Goal: Navigation & Orientation: Find specific page/section

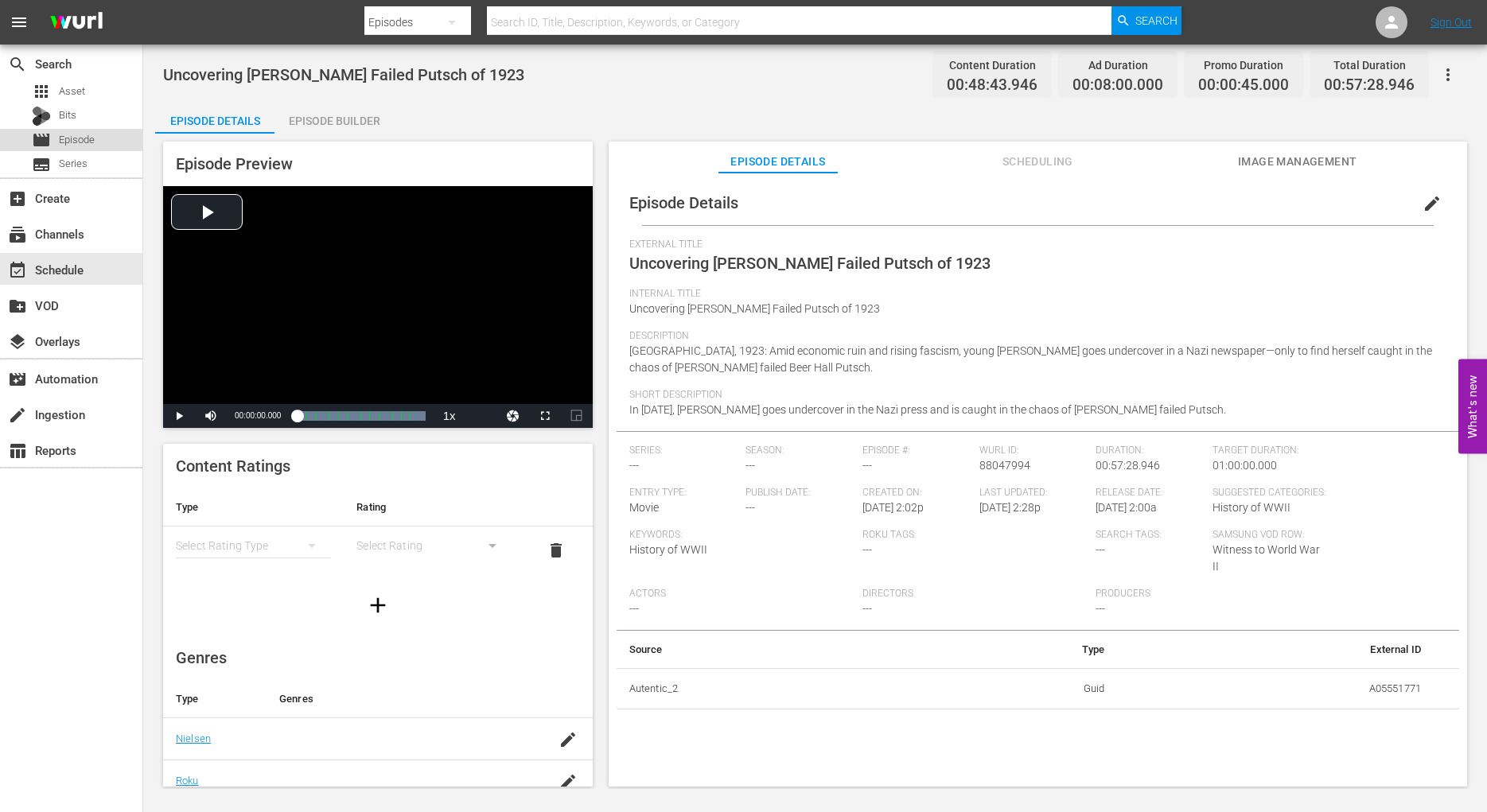
click at [82, 137] on span "Episode" at bounding box center [76, 140] width 36 height 16
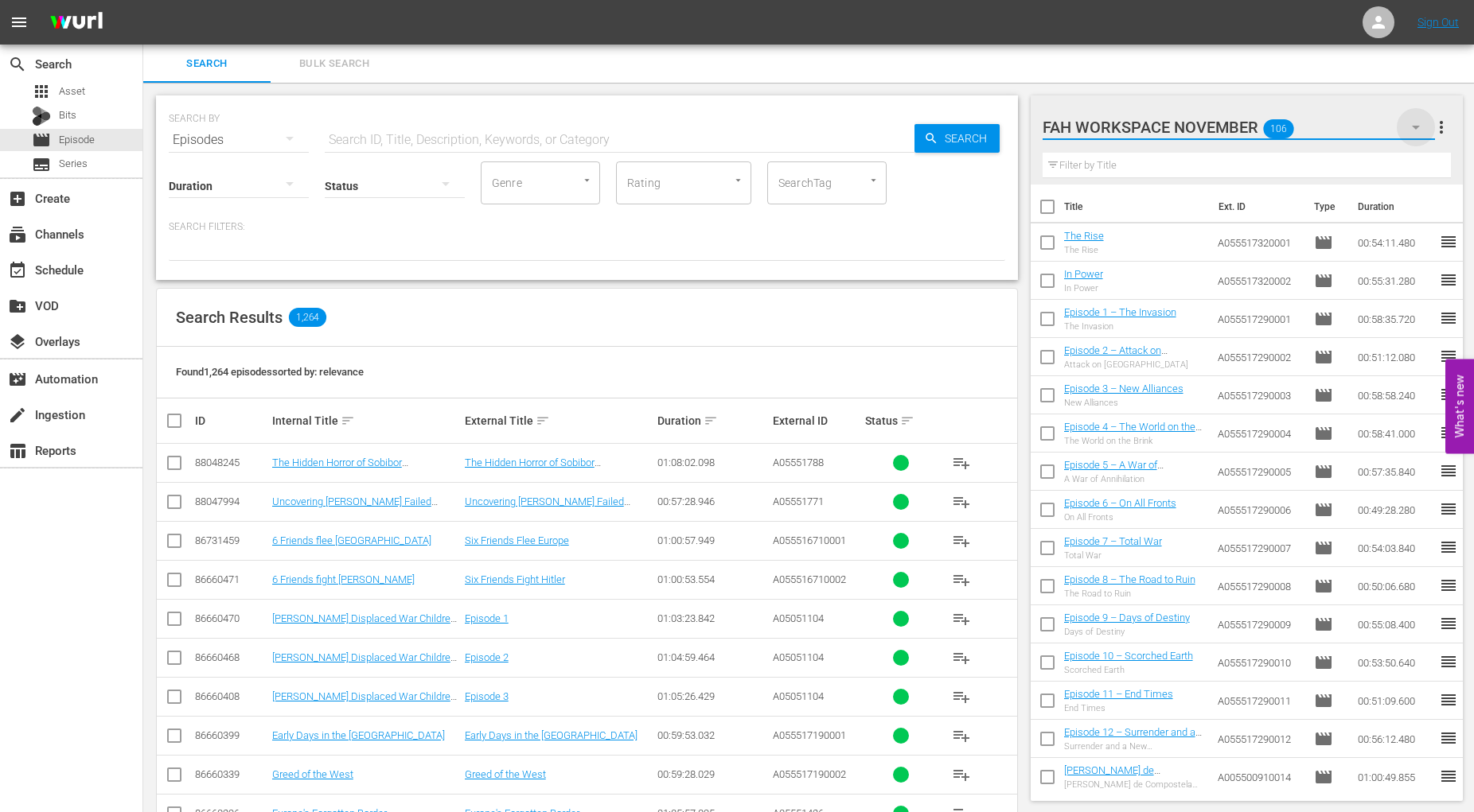
click at [1413, 124] on icon "button" at bounding box center [1416, 127] width 19 height 19
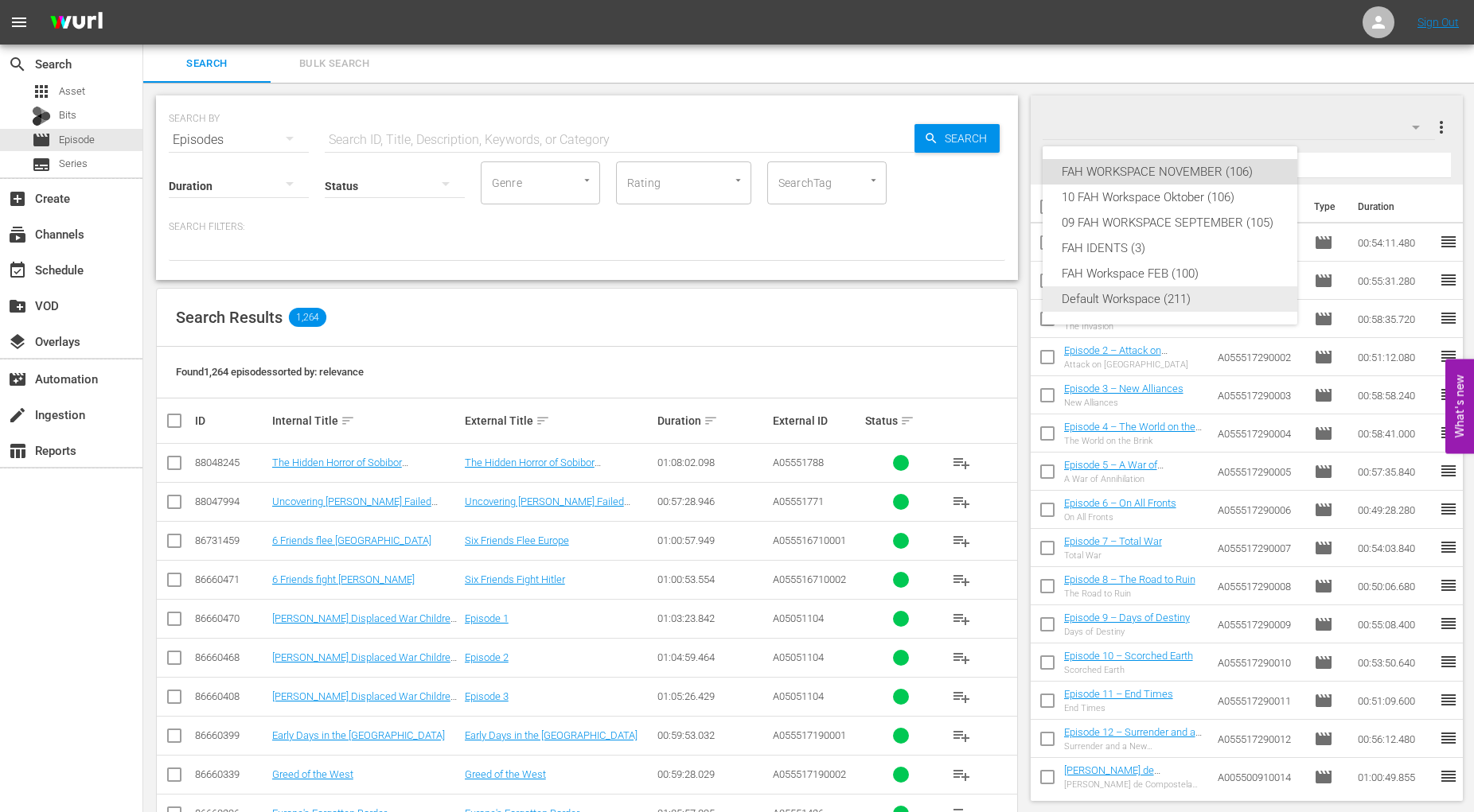
click at [1122, 303] on div "Default Workspace (211)" at bounding box center [1170, 299] width 217 height 25
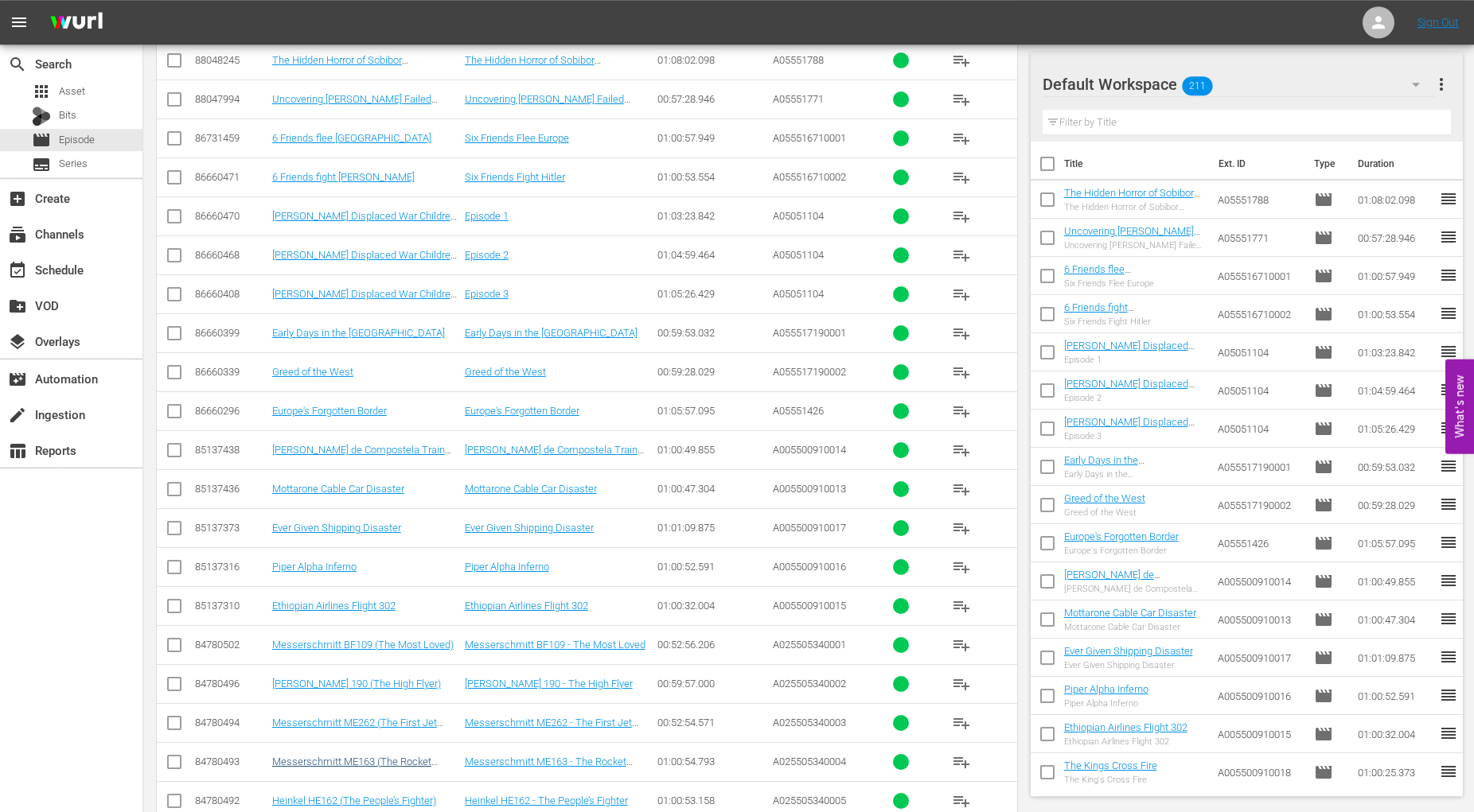
scroll to position [479, 0]
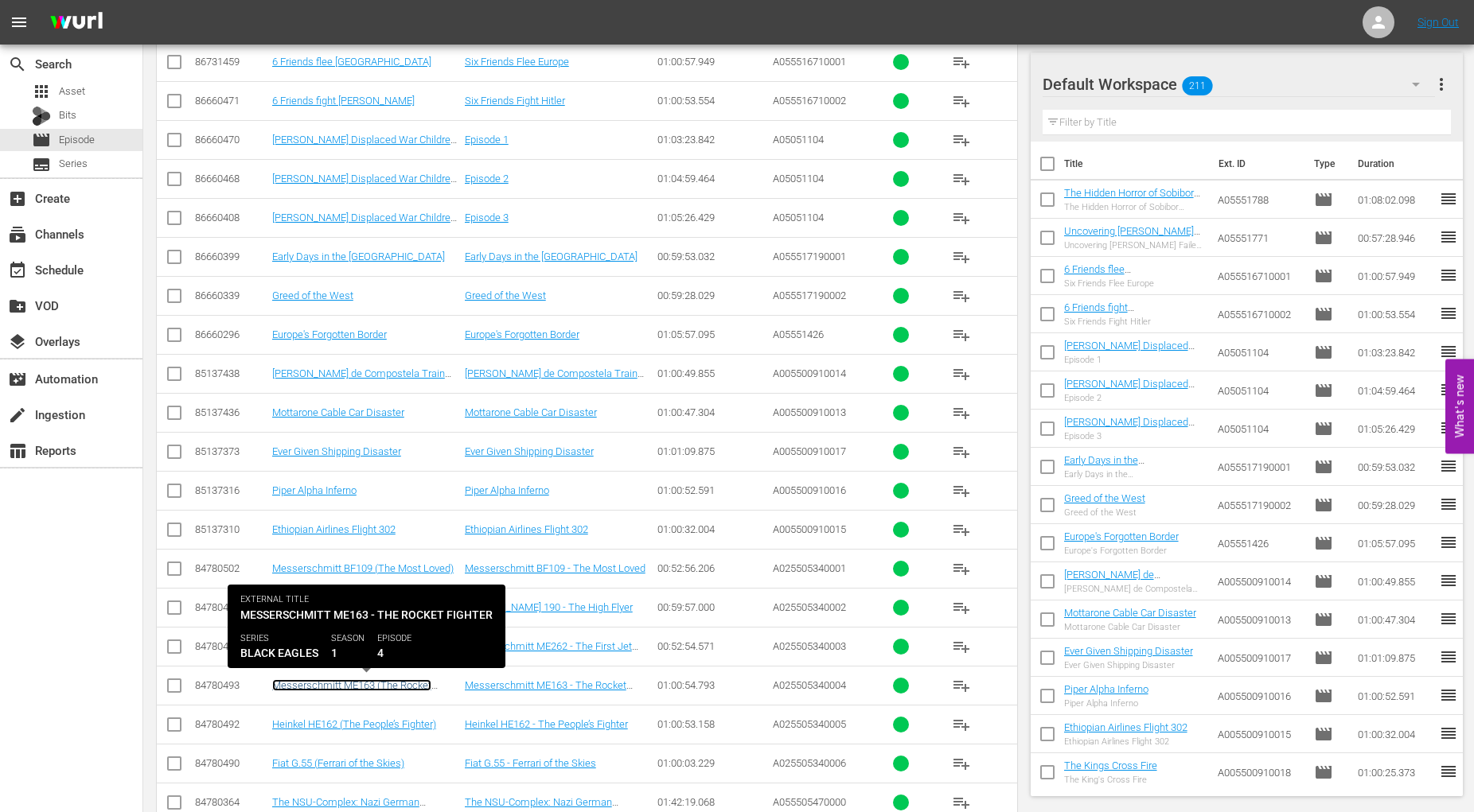
click at [357, 683] on link "Messerschmitt ME163 (The Rocket Fighter)" at bounding box center [351, 691] width 159 height 24
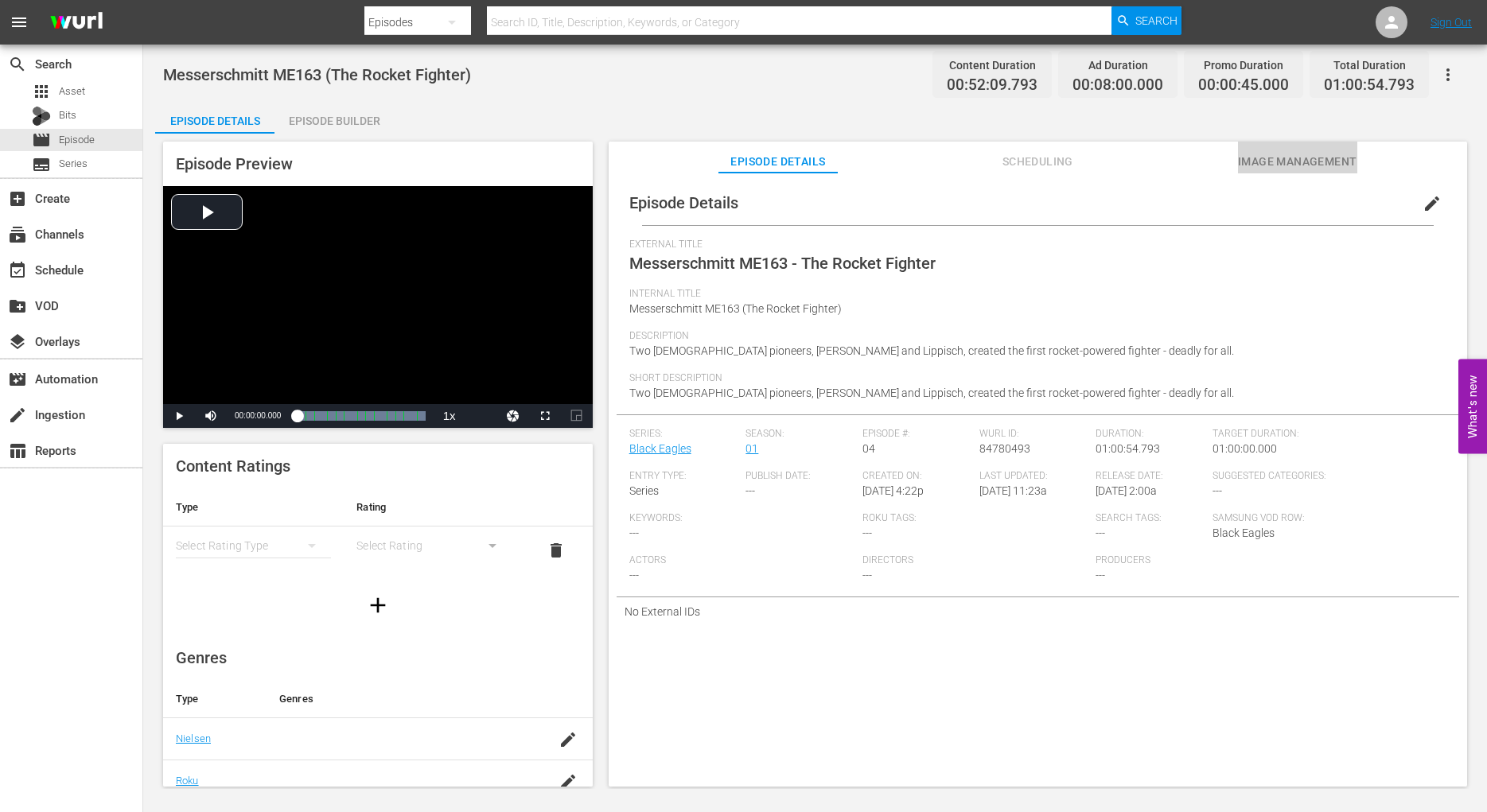
click at [1321, 161] on span "Image Management" at bounding box center [1298, 161] width 119 height 20
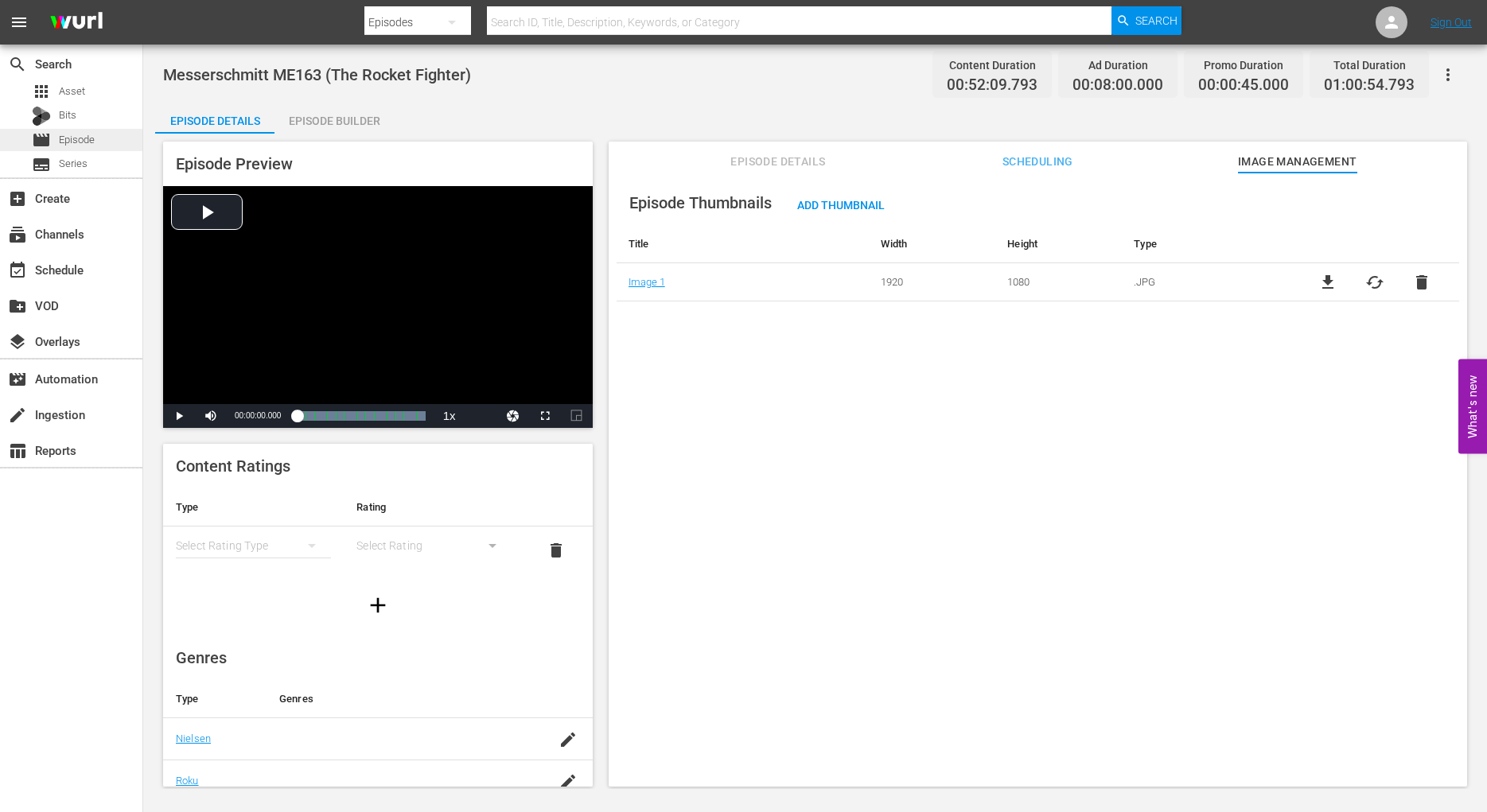
click at [75, 140] on span "Episode" at bounding box center [76, 140] width 36 height 16
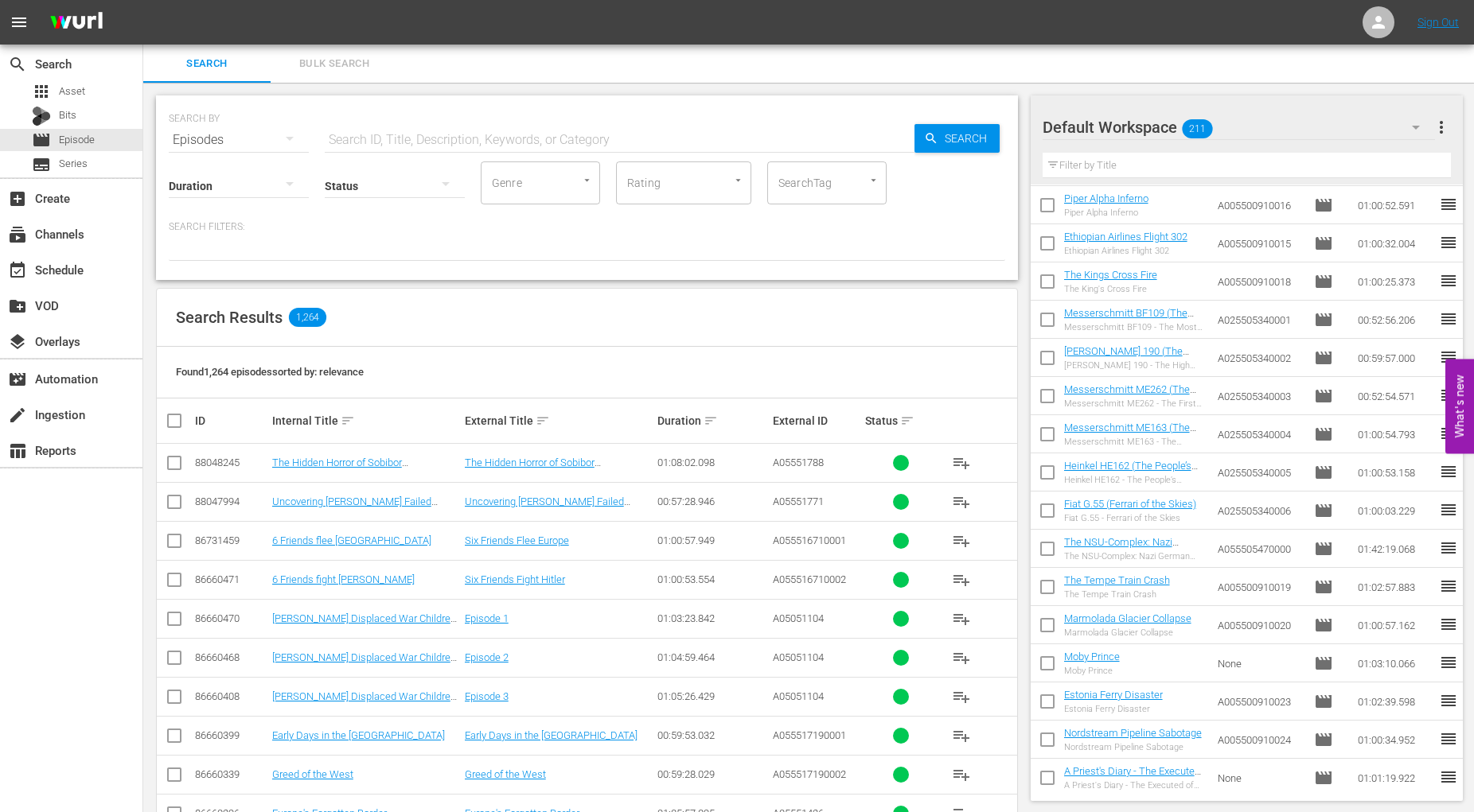
scroll to position [612, 0]
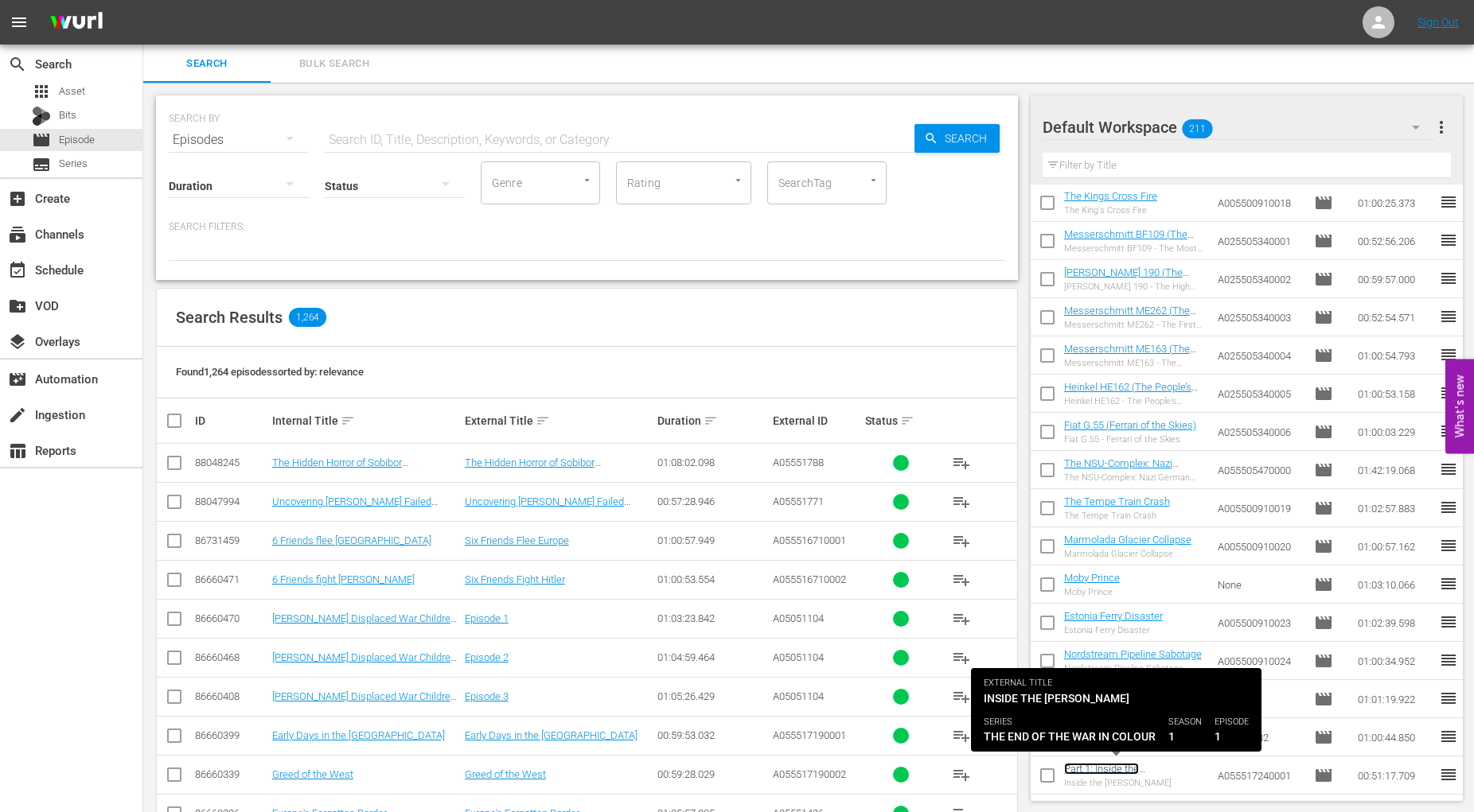
click at [1111, 769] on link "Part 1: Inside the [PERSON_NAME]" at bounding box center [1102, 774] width 76 height 24
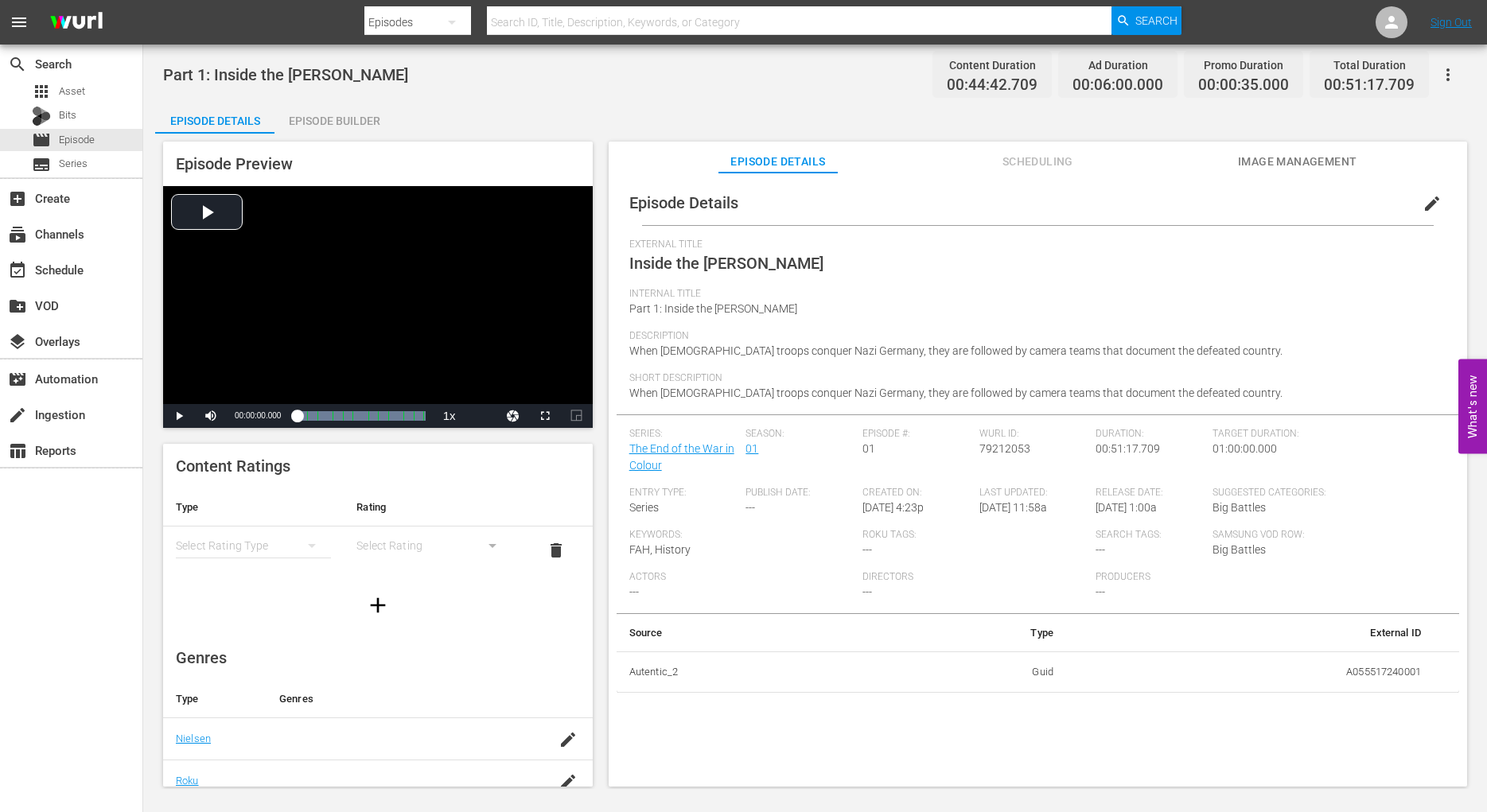
click at [1323, 159] on span "Image Management" at bounding box center [1298, 161] width 119 height 20
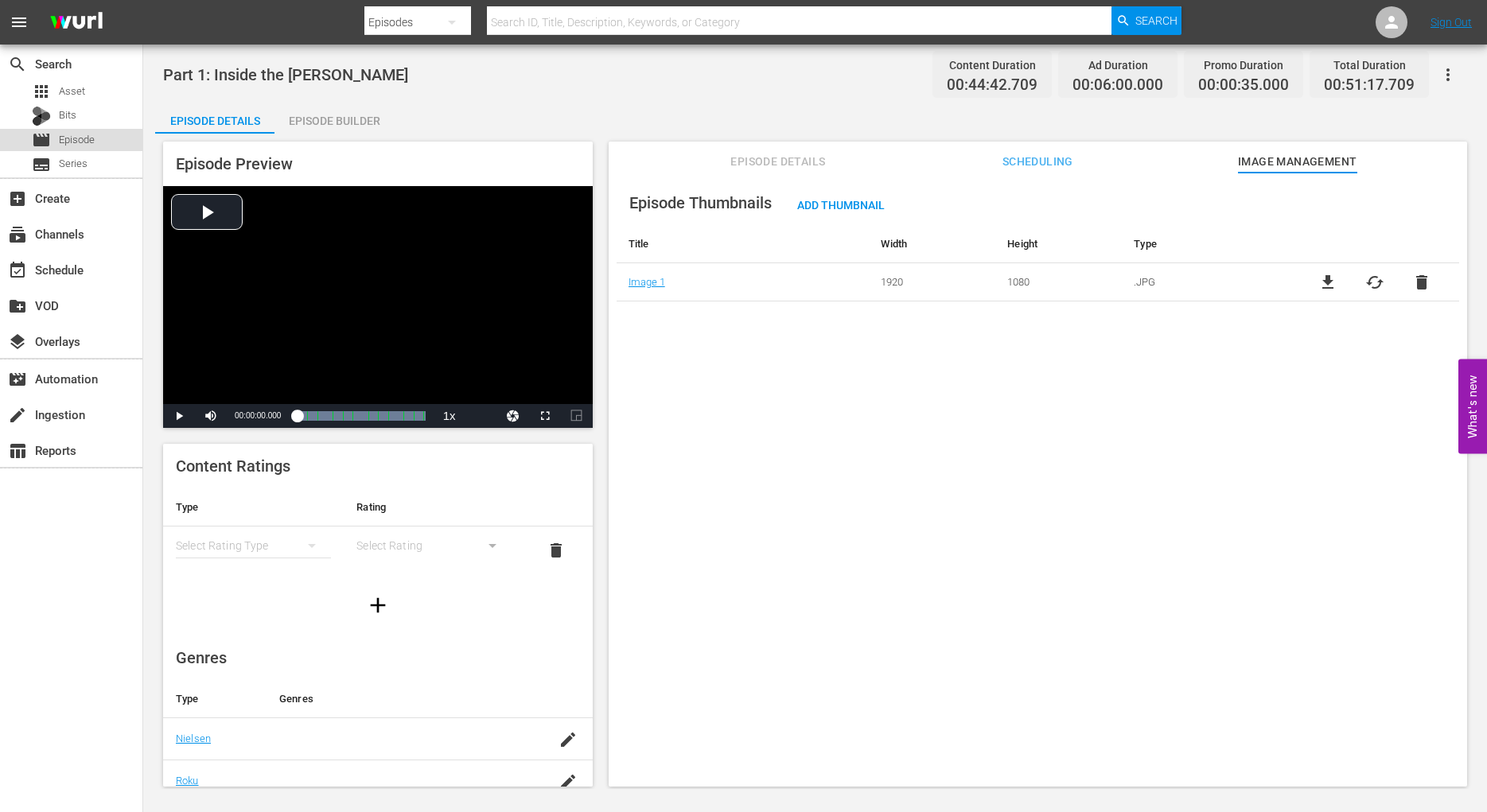
click at [71, 140] on span "Episode" at bounding box center [76, 140] width 36 height 16
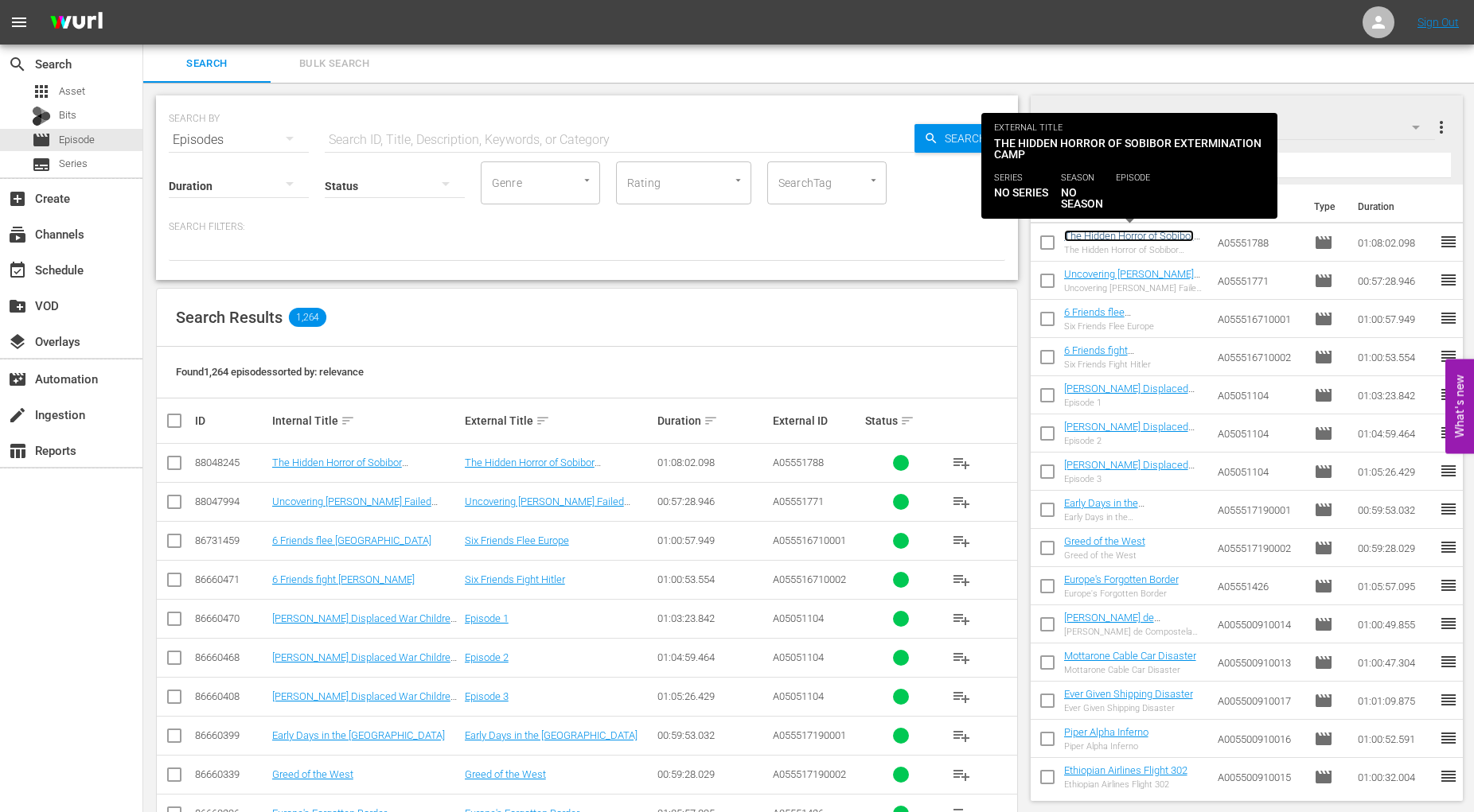
click at [1077, 237] on link "The Hidden Horror of Sobibor Extermination Camp" at bounding box center [1129, 241] width 130 height 24
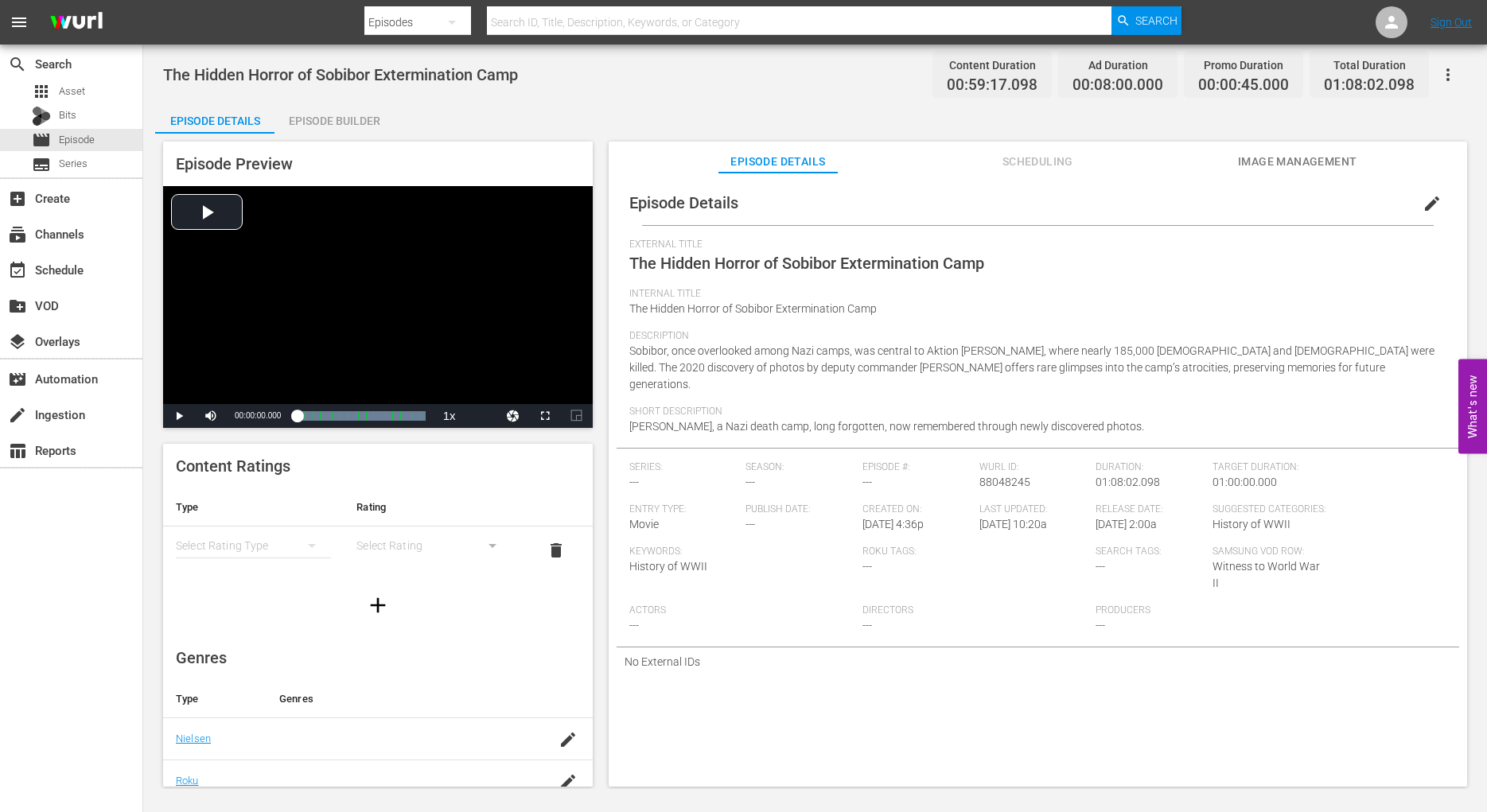
click at [1326, 155] on span "Image Management" at bounding box center [1298, 161] width 119 height 20
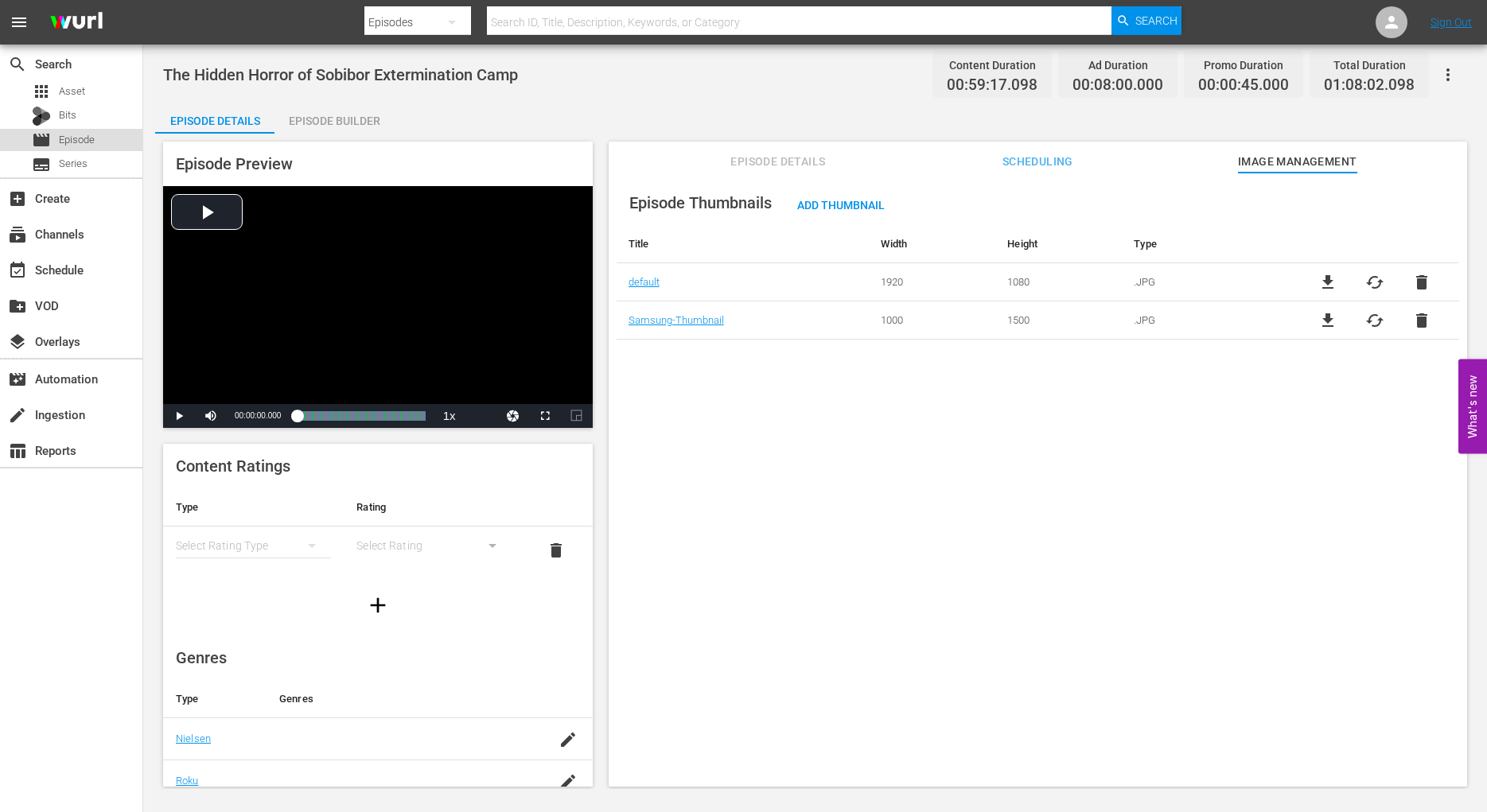
click at [64, 140] on span "Episode" at bounding box center [76, 140] width 36 height 16
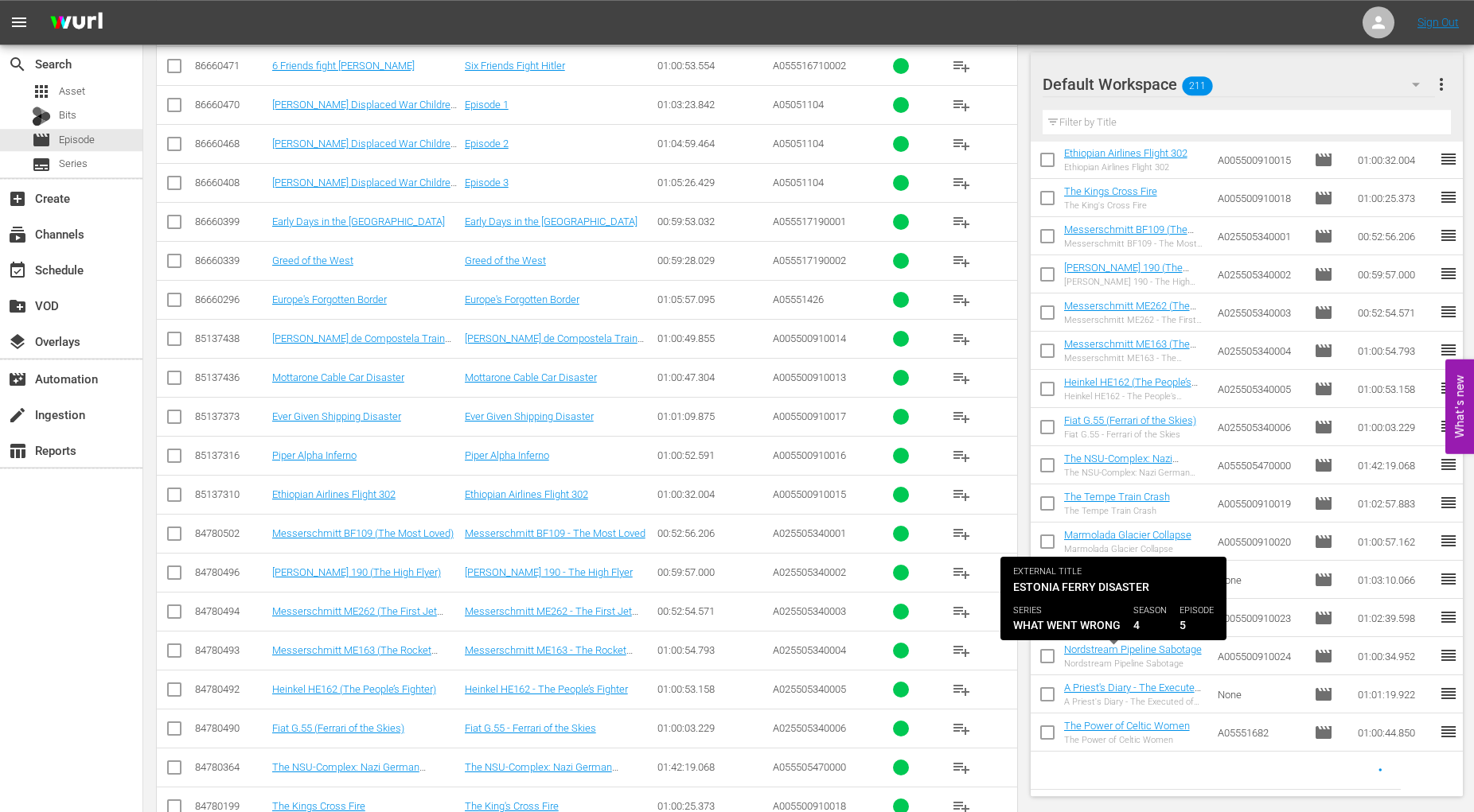
scroll to position [560, 0]
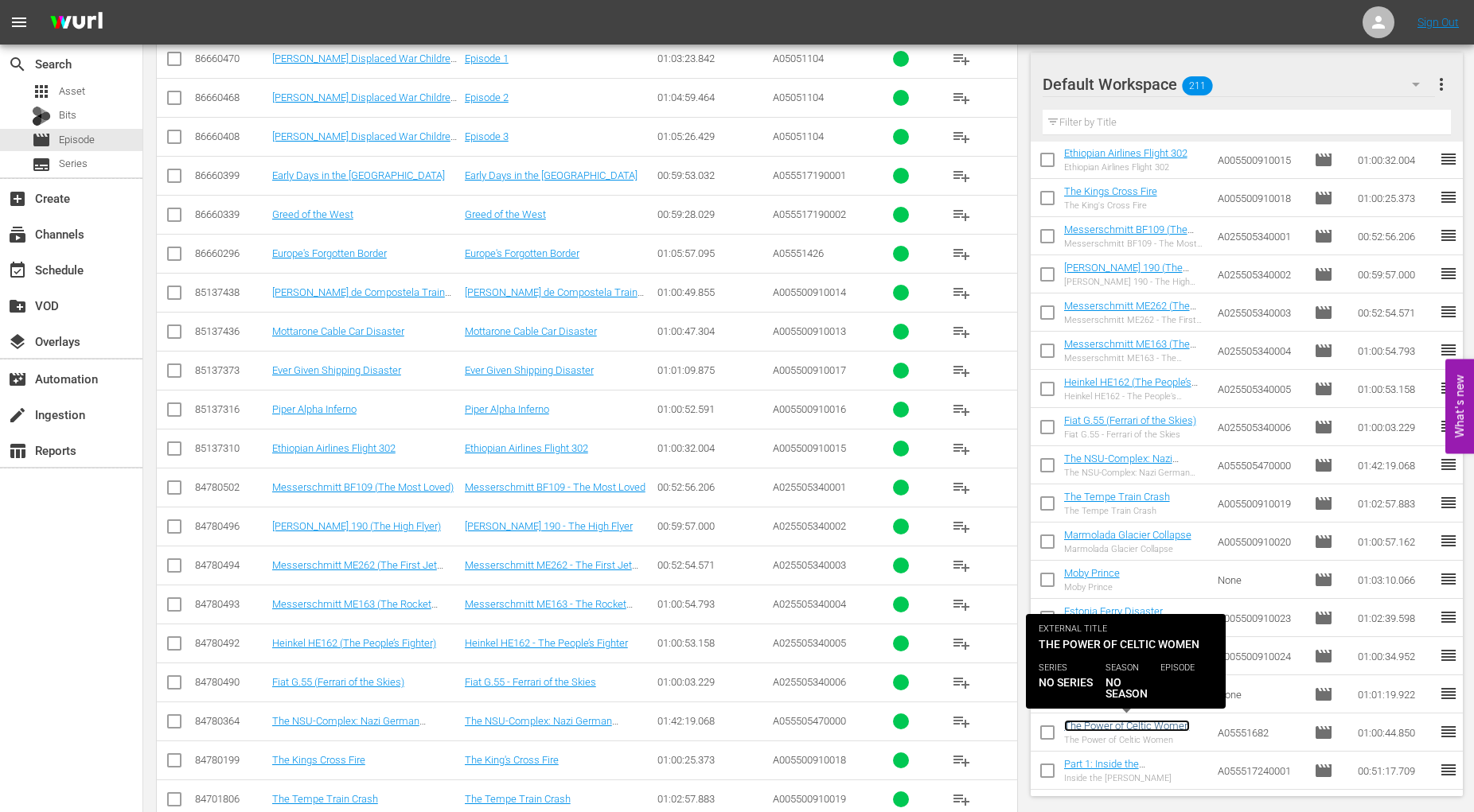
click at [1099, 727] on link "The Power of Celtic Women" at bounding box center [1127, 726] width 125 height 12
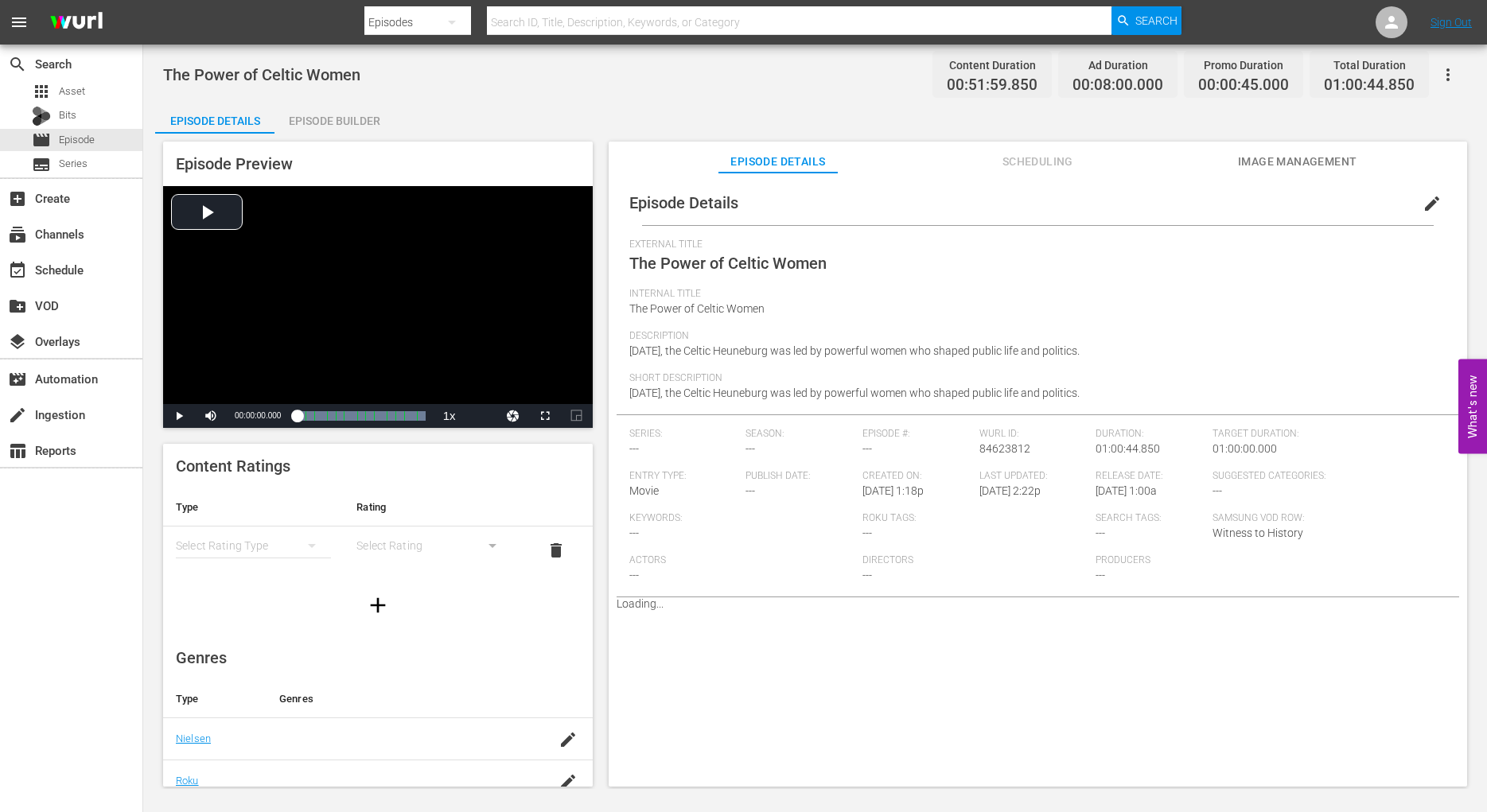
click at [1303, 160] on span "Image Management" at bounding box center [1298, 161] width 119 height 20
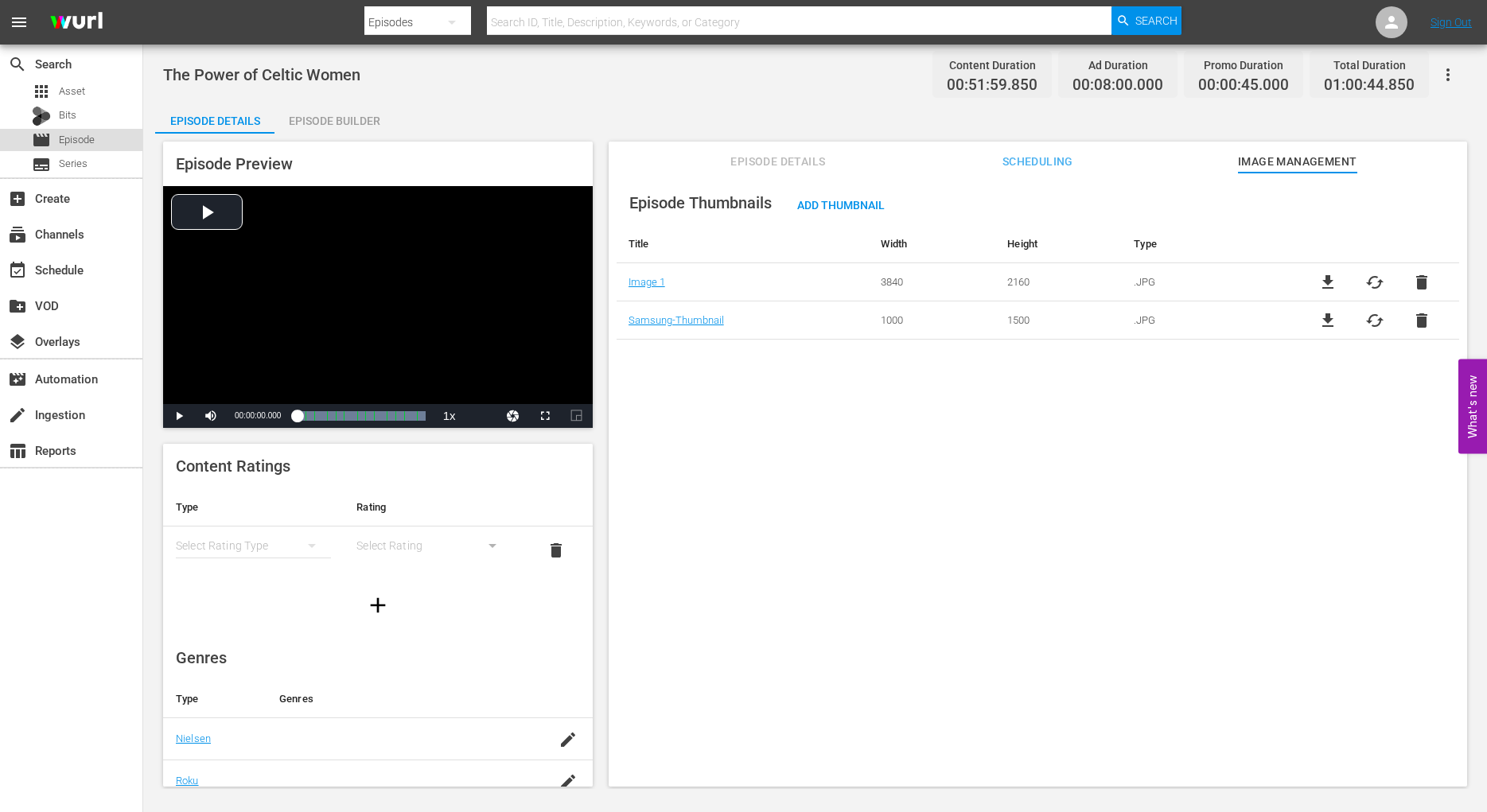
click at [71, 143] on span "Episode" at bounding box center [76, 140] width 36 height 16
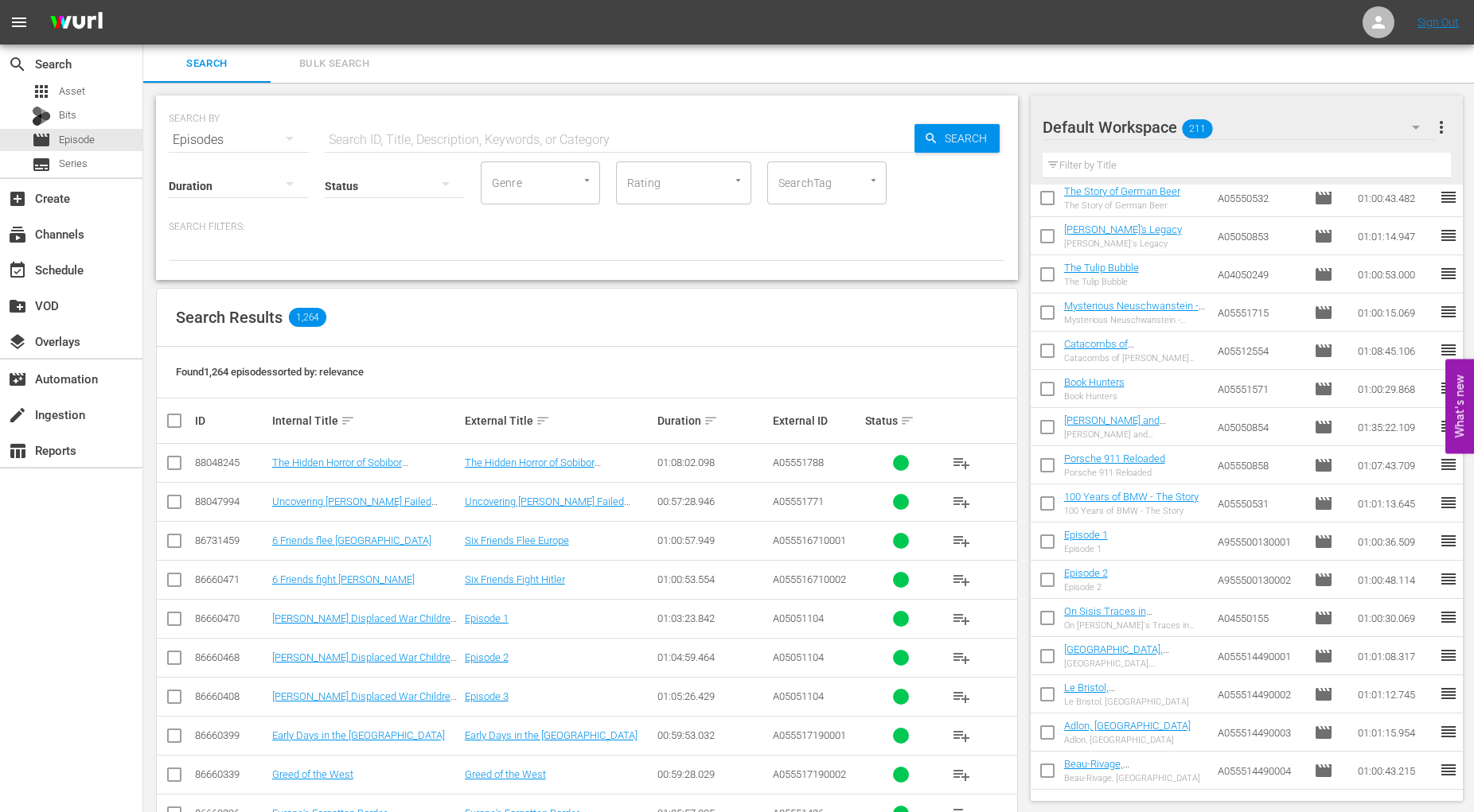
scroll to position [1586, 0]
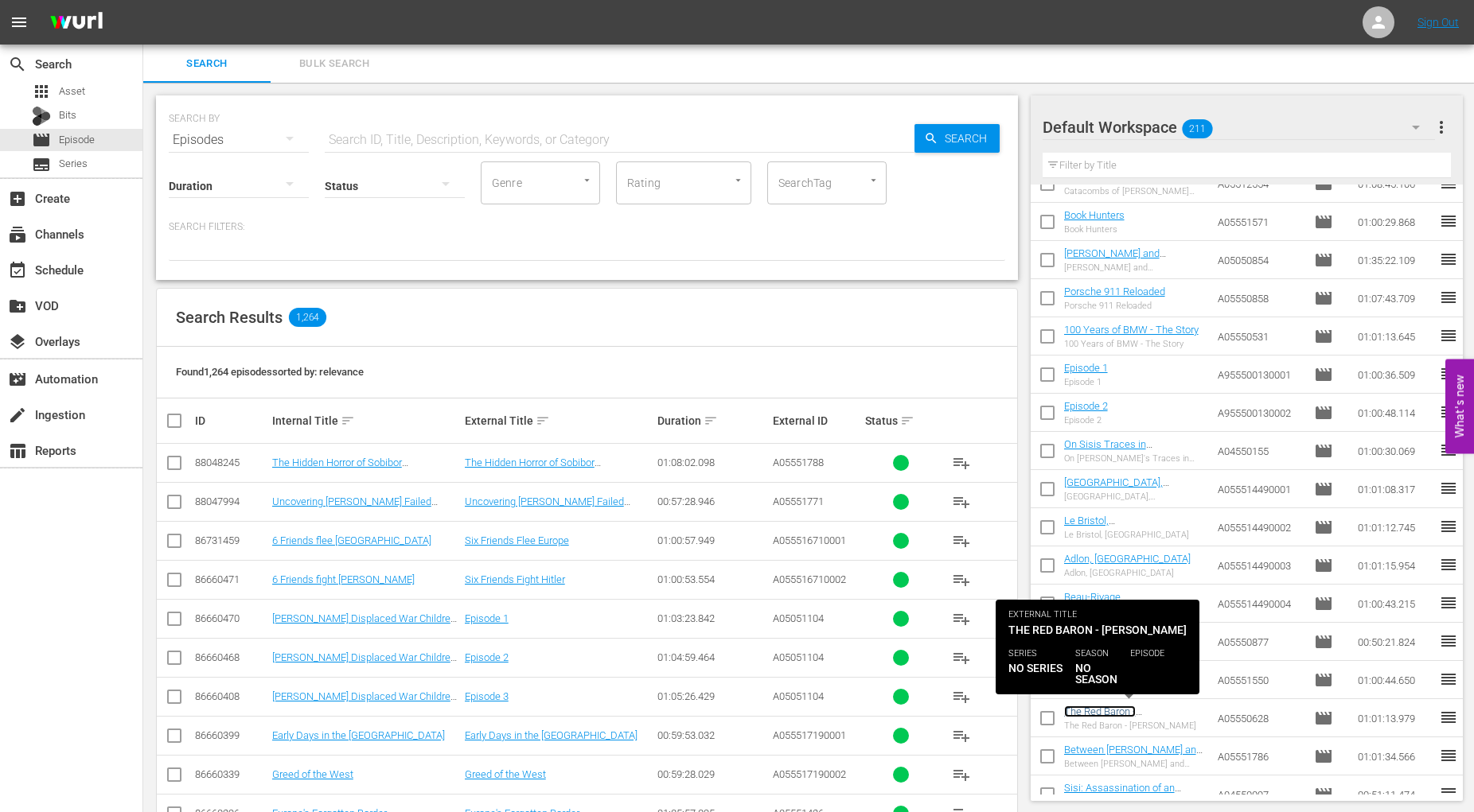
click at [1117, 713] on link "The Red Baron - [PERSON_NAME]" at bounding box center [1102, 716] width 76 height 24
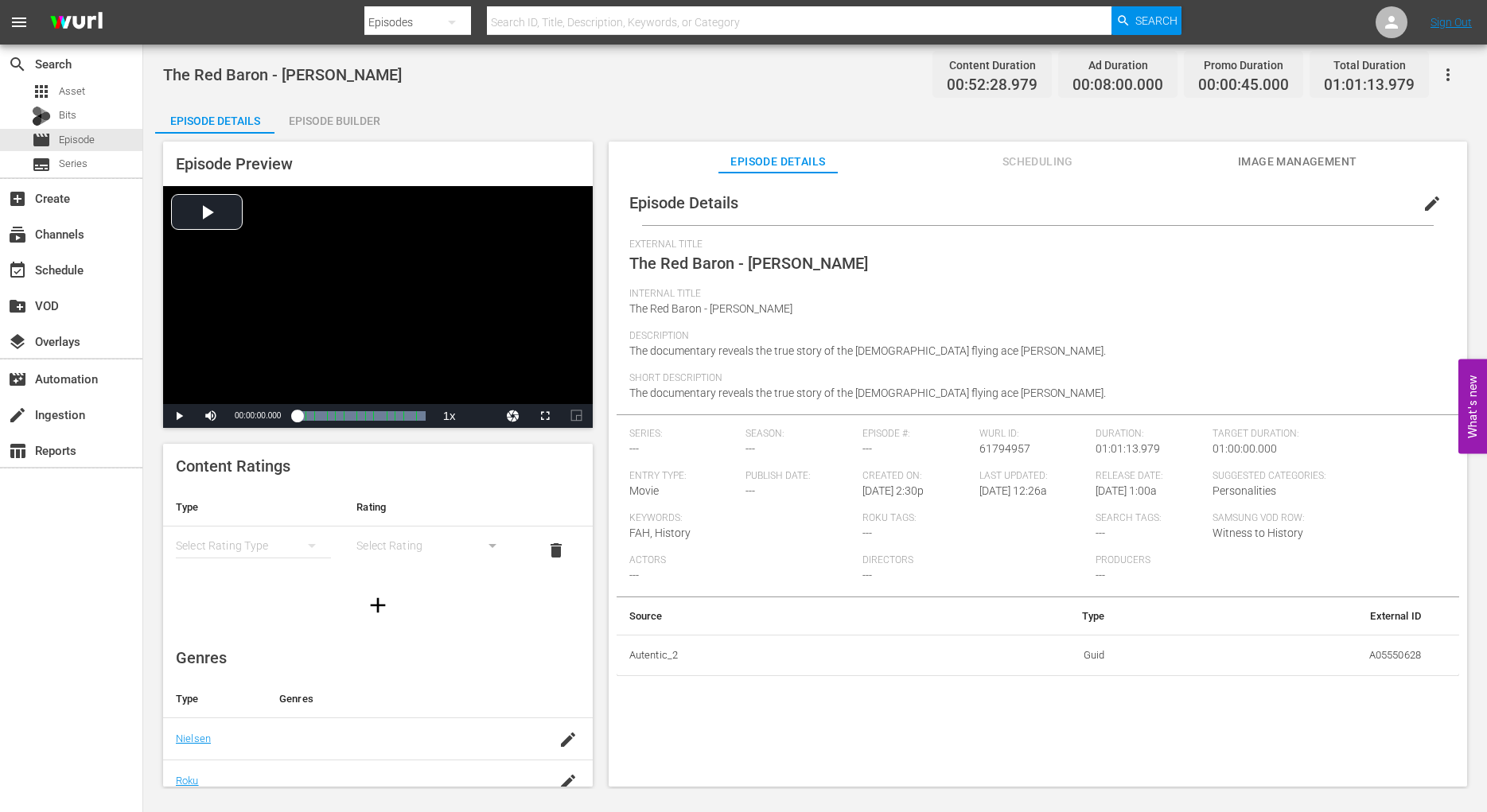
click at [1280, 160] on span "Image Management" at bounding box center [1298, 161] width 119 height 20
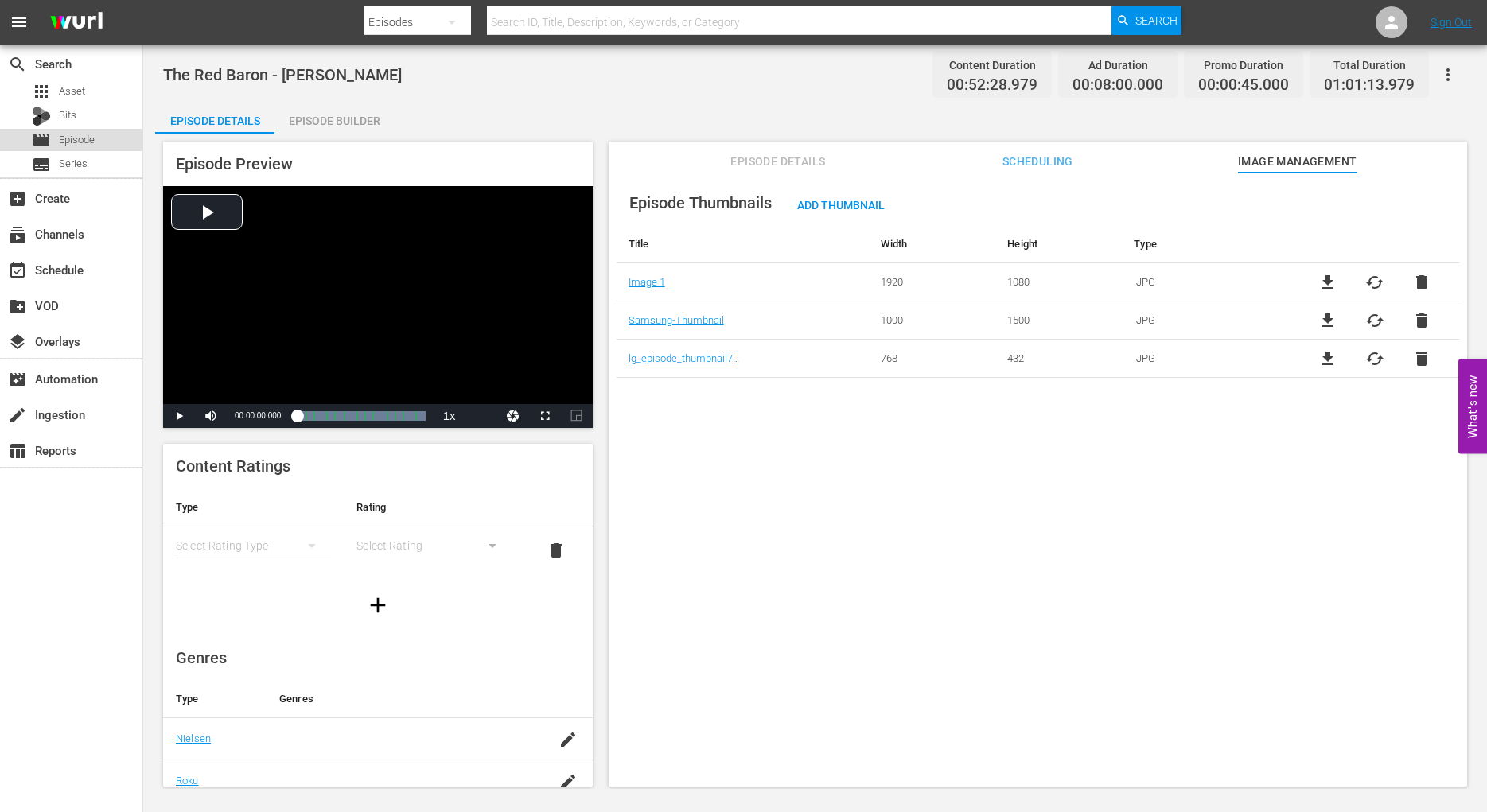
click at [78, 139] on span "Episode" at bounding box center [76, 140] width 36 height 16
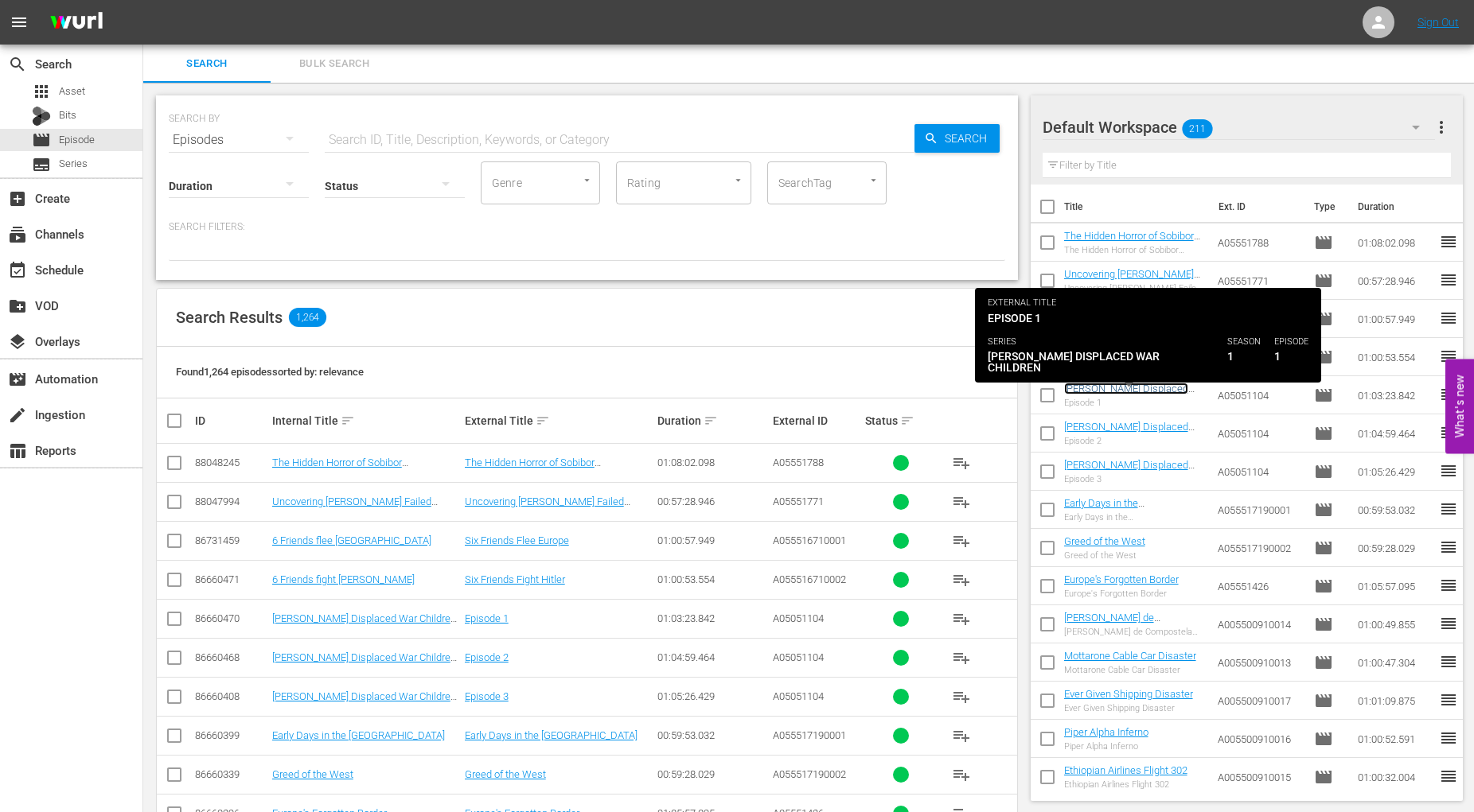
click at [1104, 388] on link "[PERSON_NAME] Displaced War Children - Episode 1" at bounding box center [1126, 394] width 124 height 24
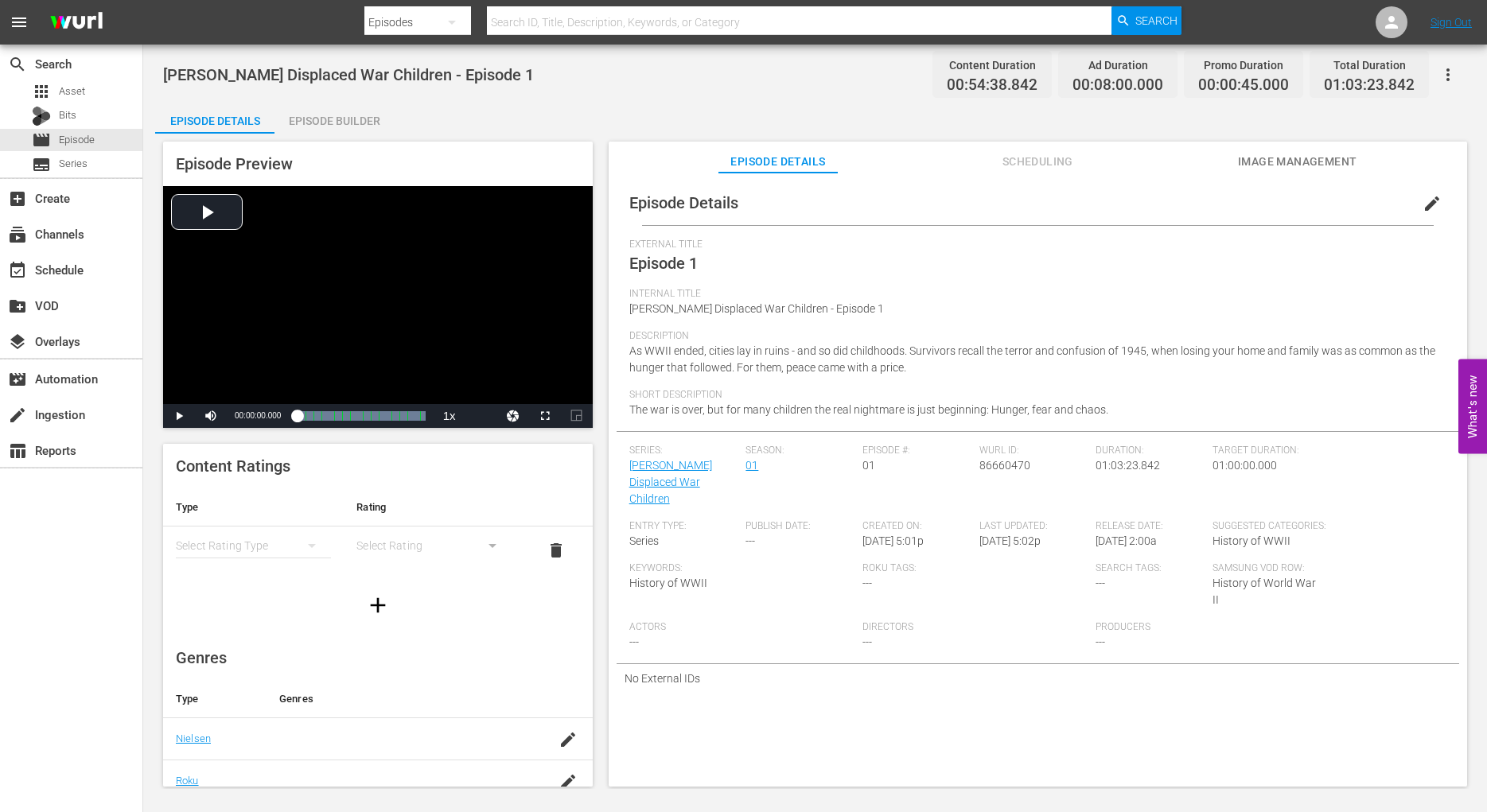
click at [1298, 162] on span "Image Management" at bounding box center [1298, 161] width 119 height 20
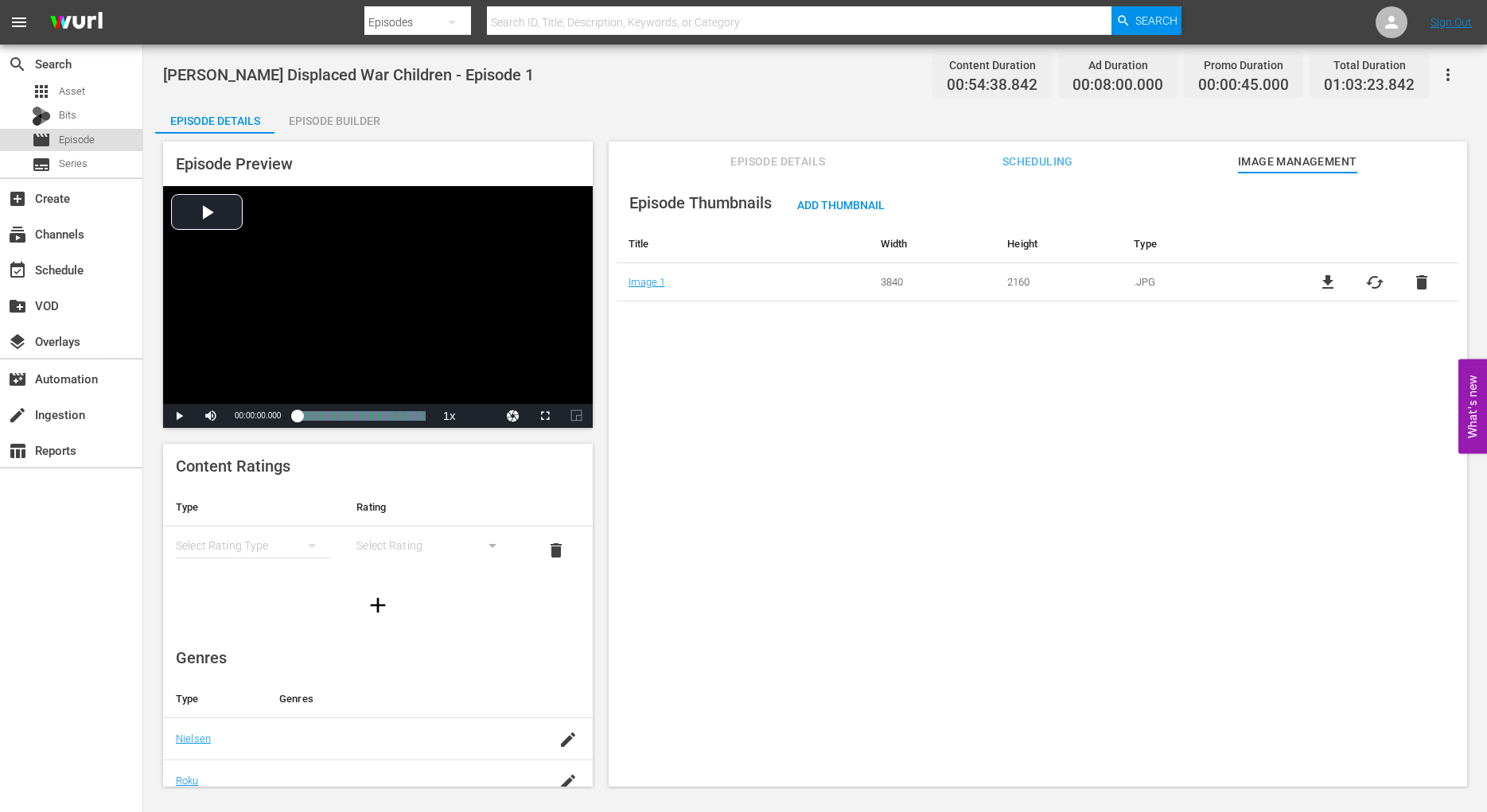
click at [75, 141] on span "Episode" at bounding box center [76, 140] width 36 height 16
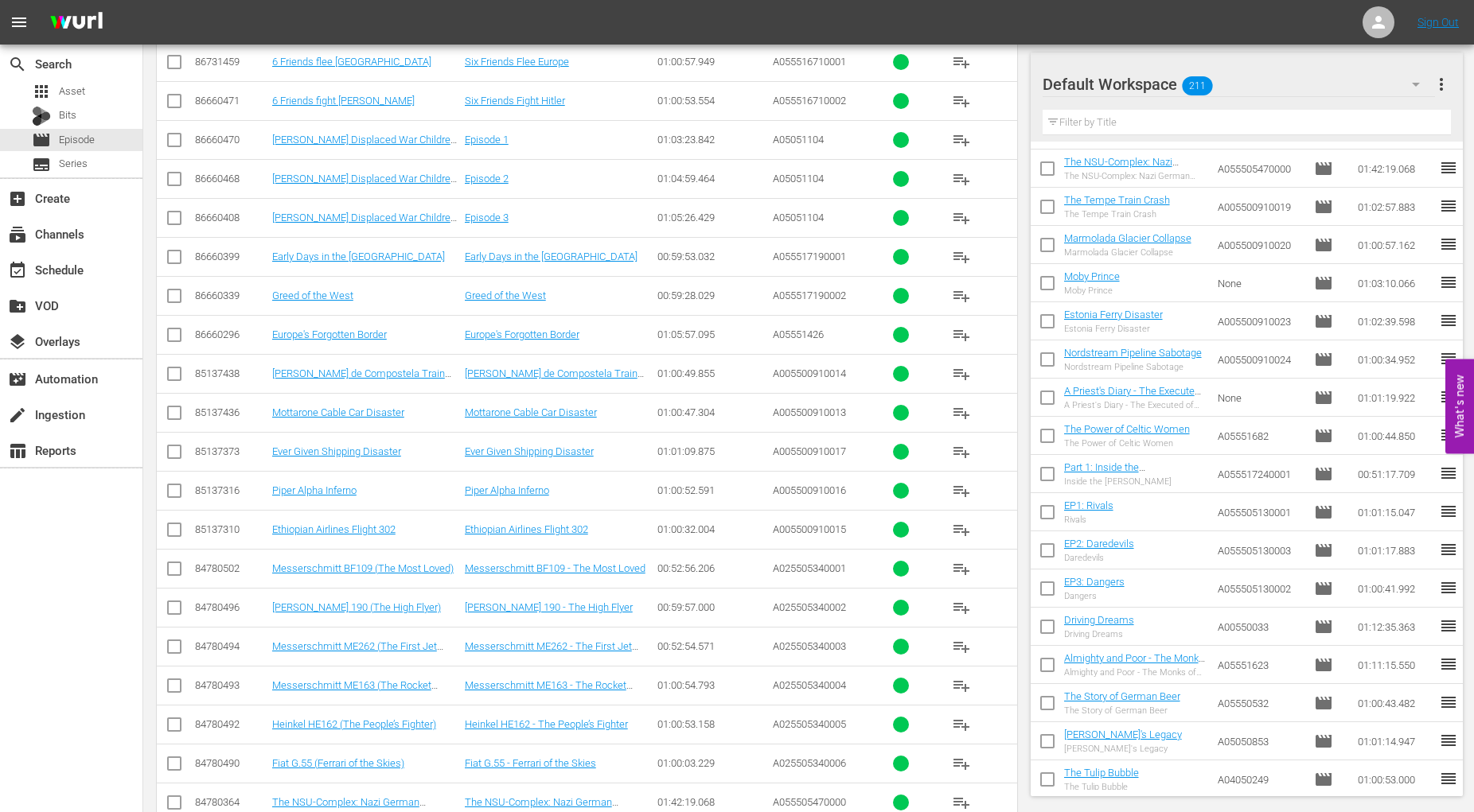
scroll to position [899, 0]
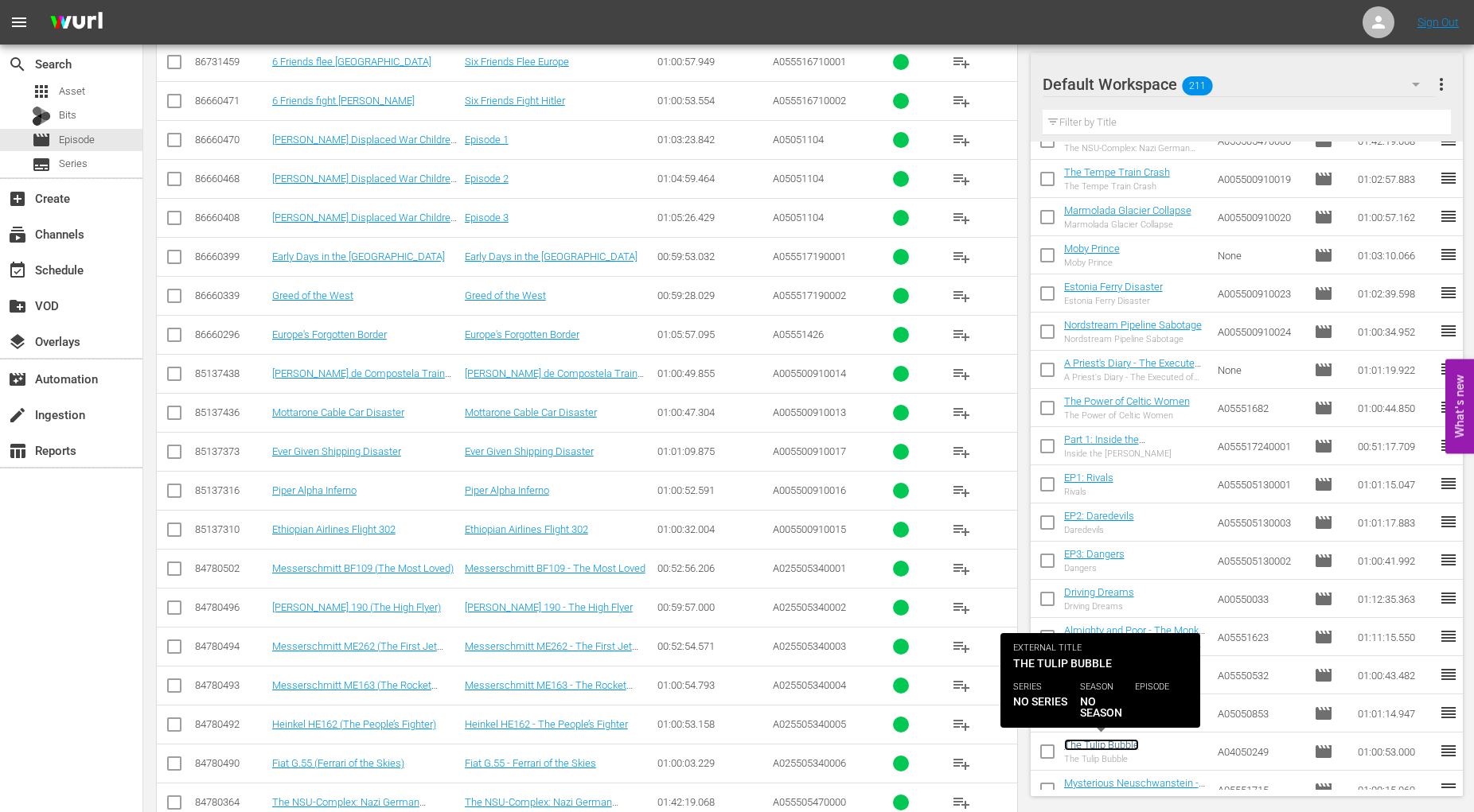
click at [1098, 743] on link "The Tulip Bubble" at bounding box center [1101, 745] width 75 height 12
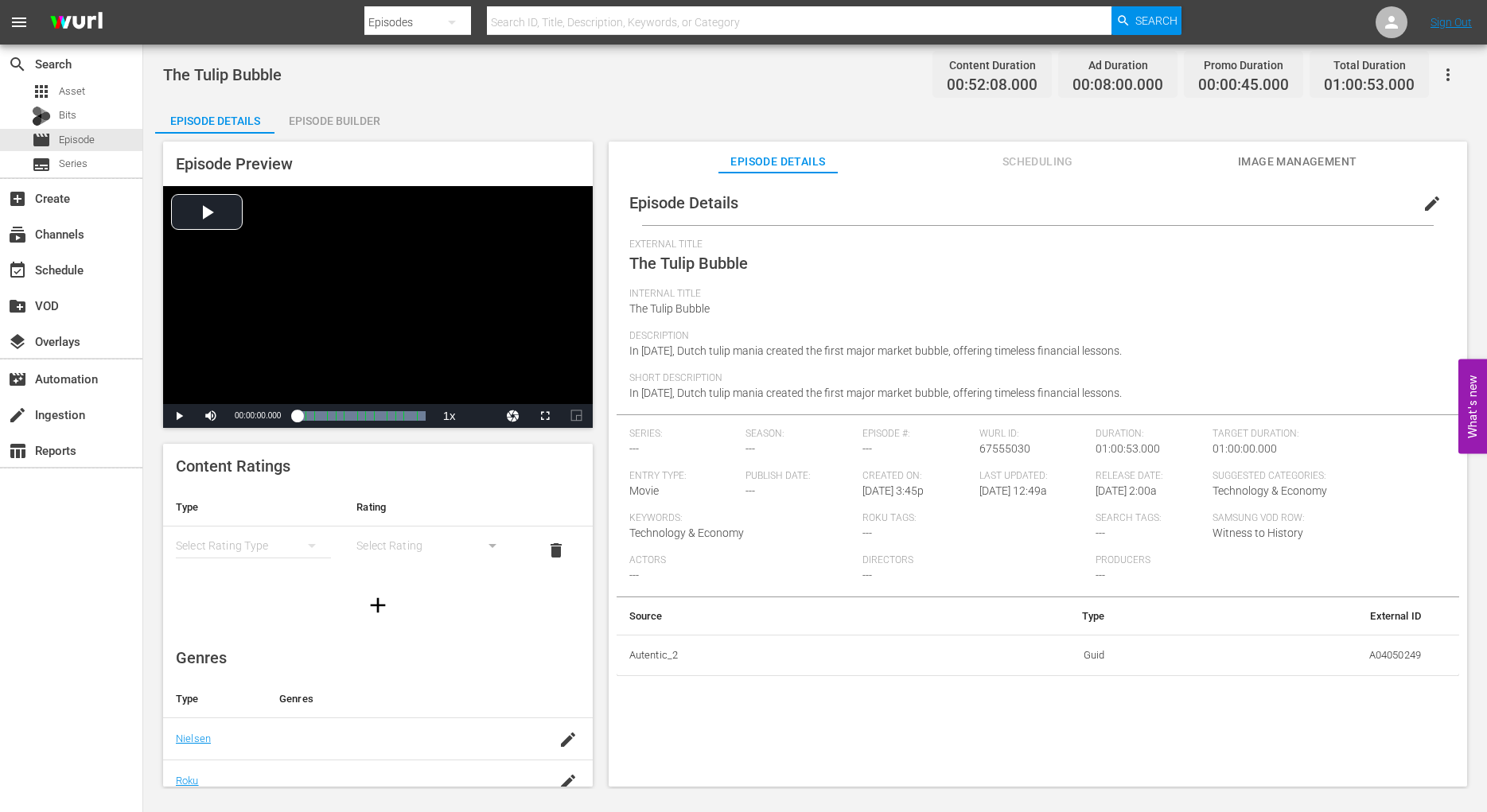
click at [1308, 161] on span "Image Management" at bounding box center [1298, 161] width 119 height 20
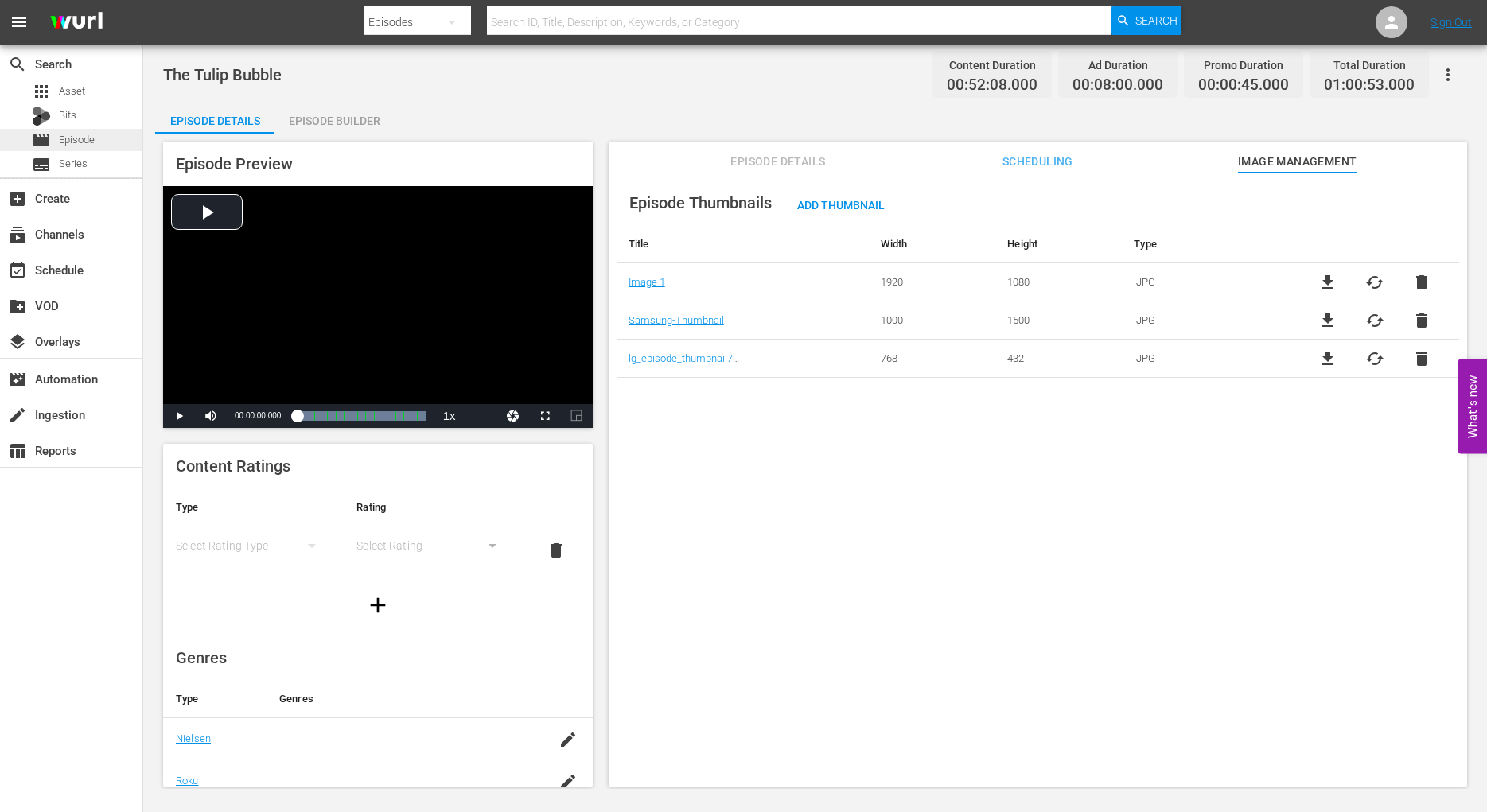
click at [69, 137] on span "Episode" at bounding box center [76, 140] width 36 height 16
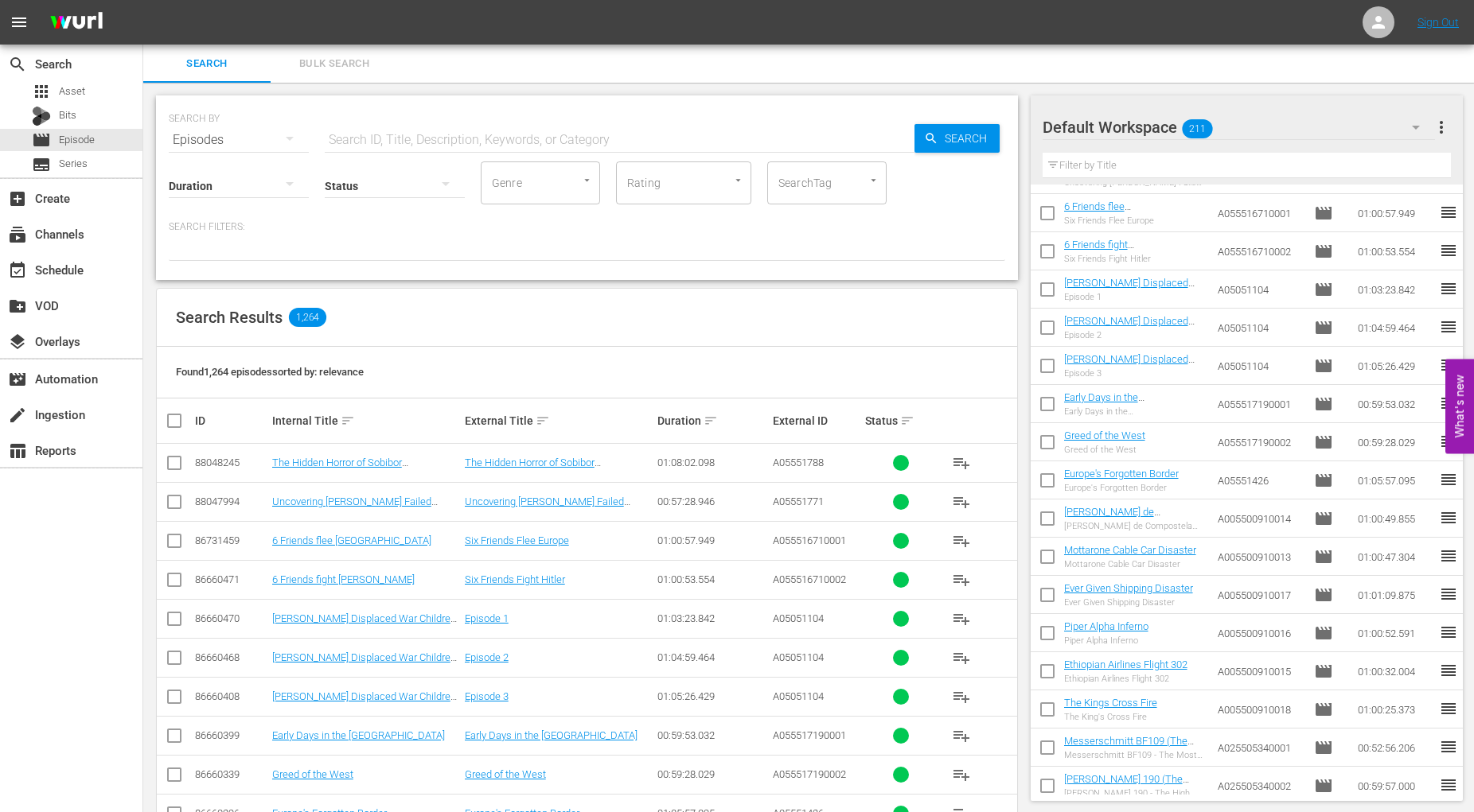
scroll to position [162, 0]
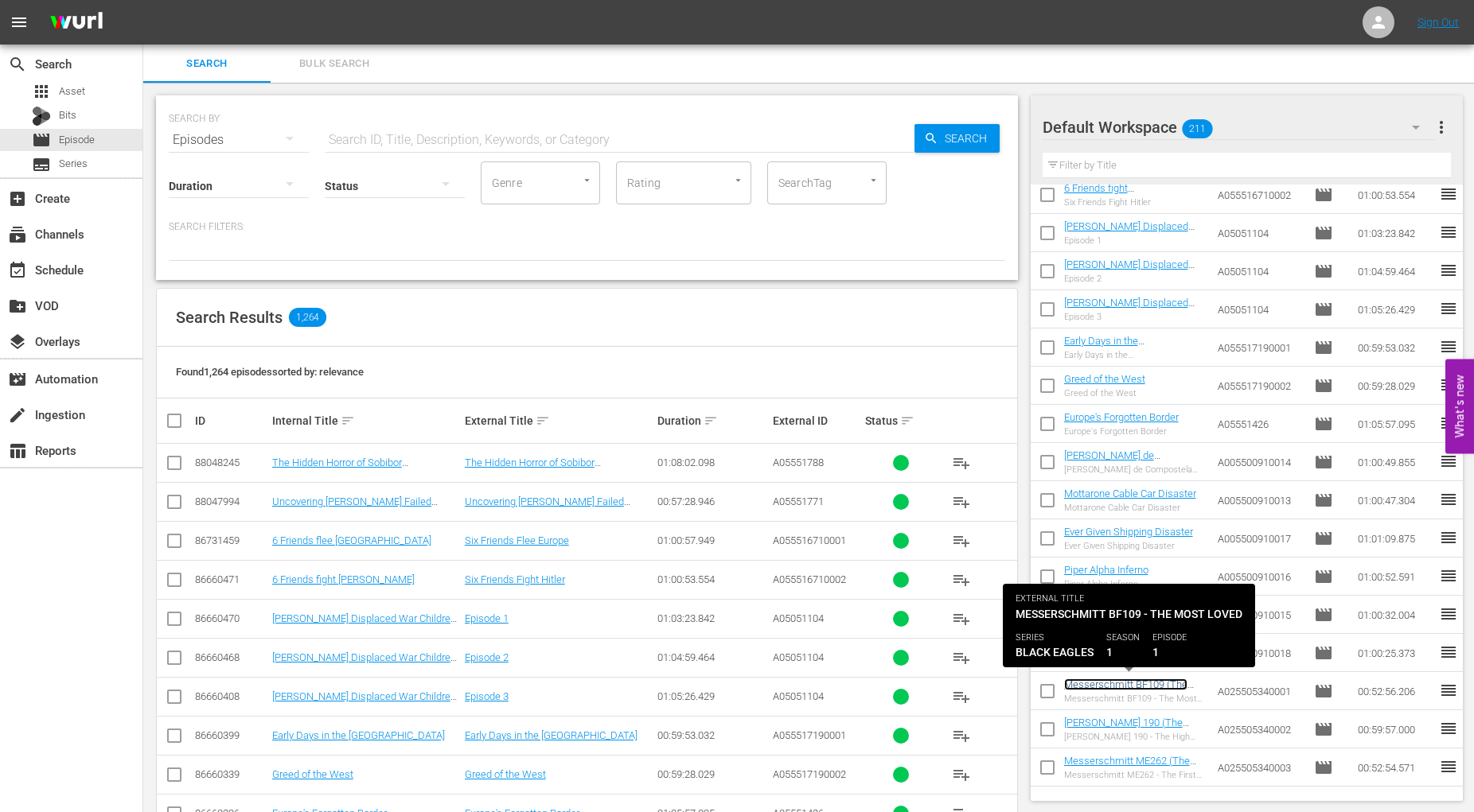
click at [1100, 686] on link "Messerschmitt BF109 (The Most Loved)" at bounding box center [1126, 690] width 124 height 24
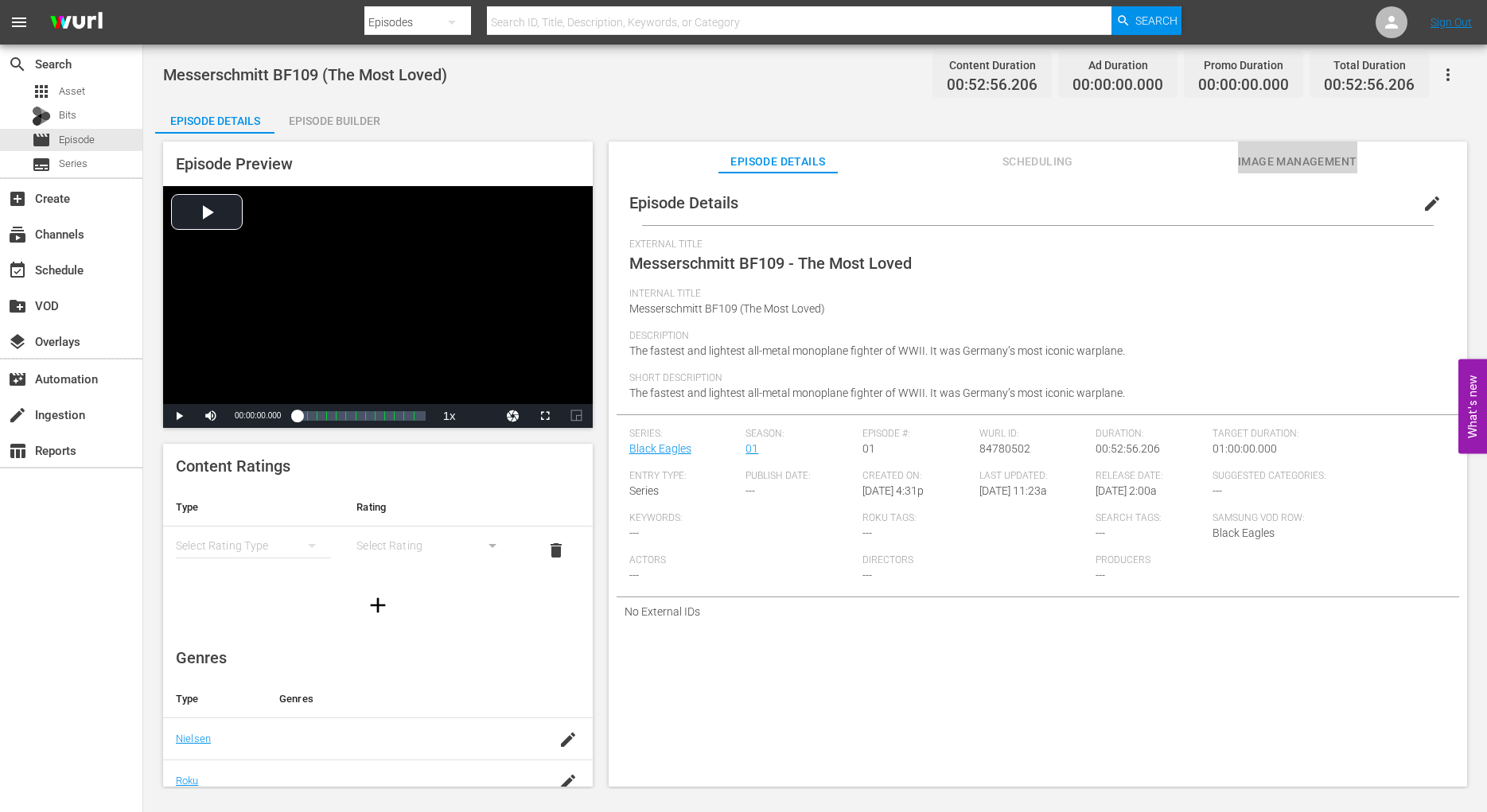
click at [1325, 160] on span "Image Management" at bounding box center [1298, 161] width 119 height 20
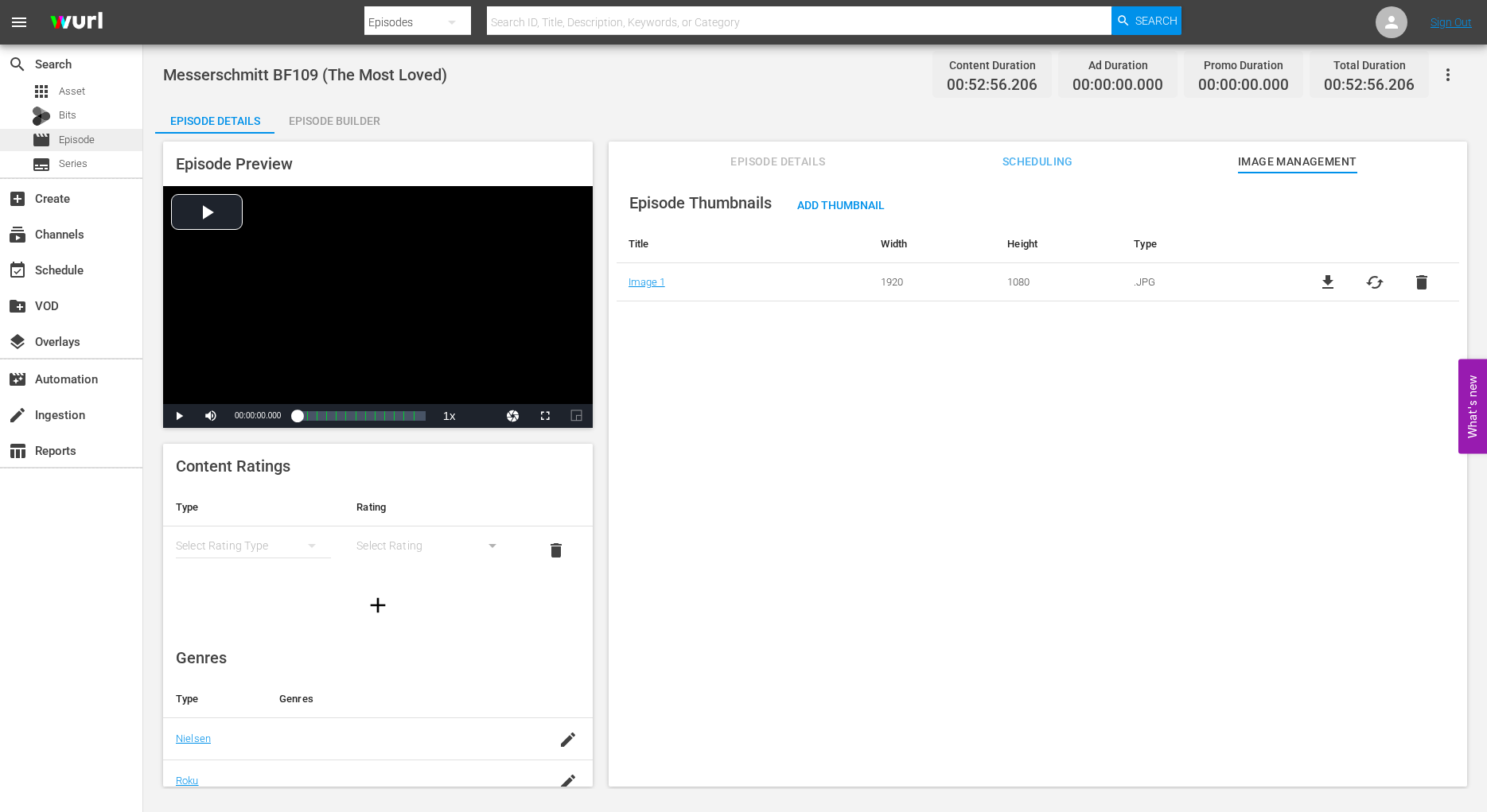
click at [86, 139] on span "Episode" at bounding box center [76, 140] width 36 height 16
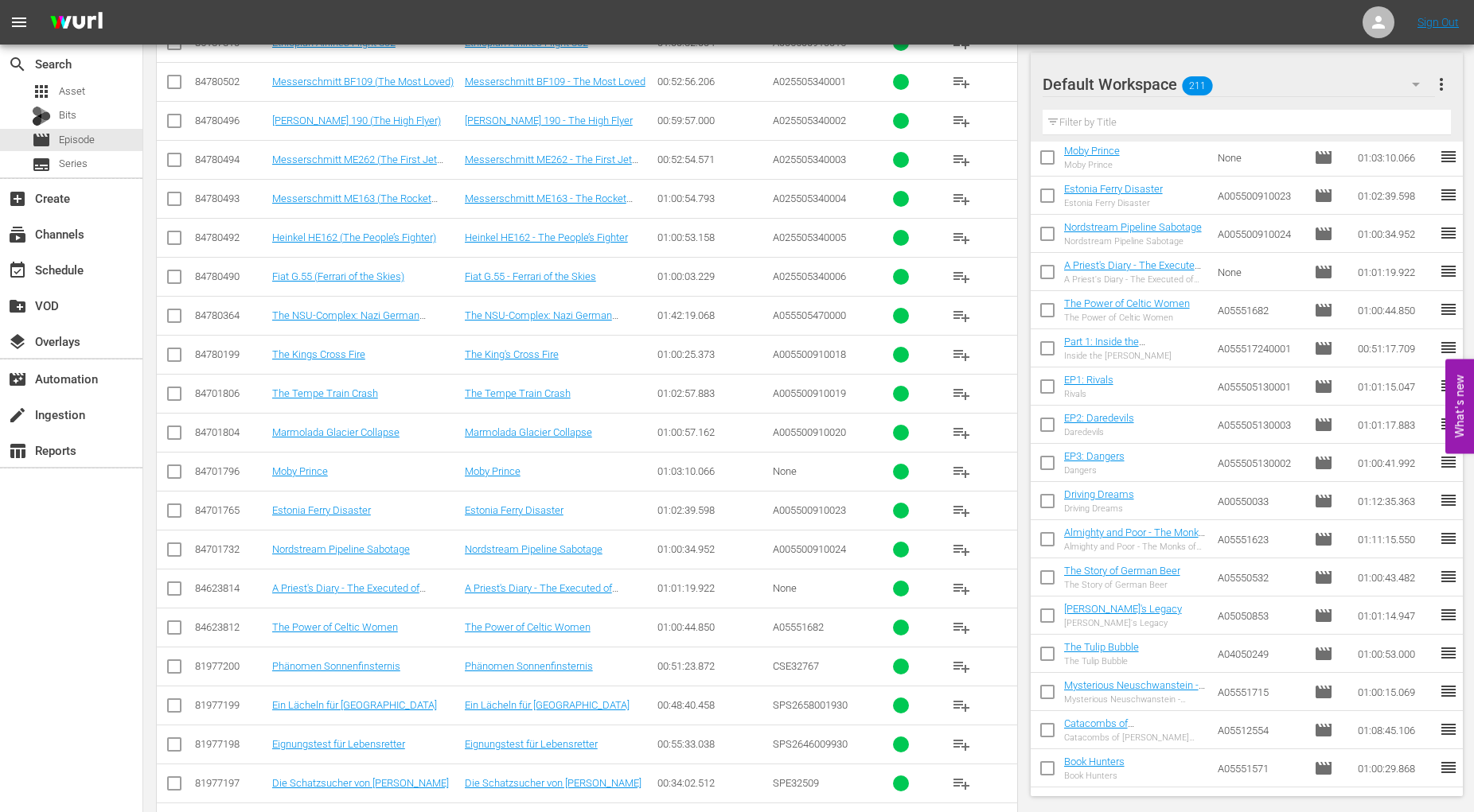
scroll to position [1061, 0]
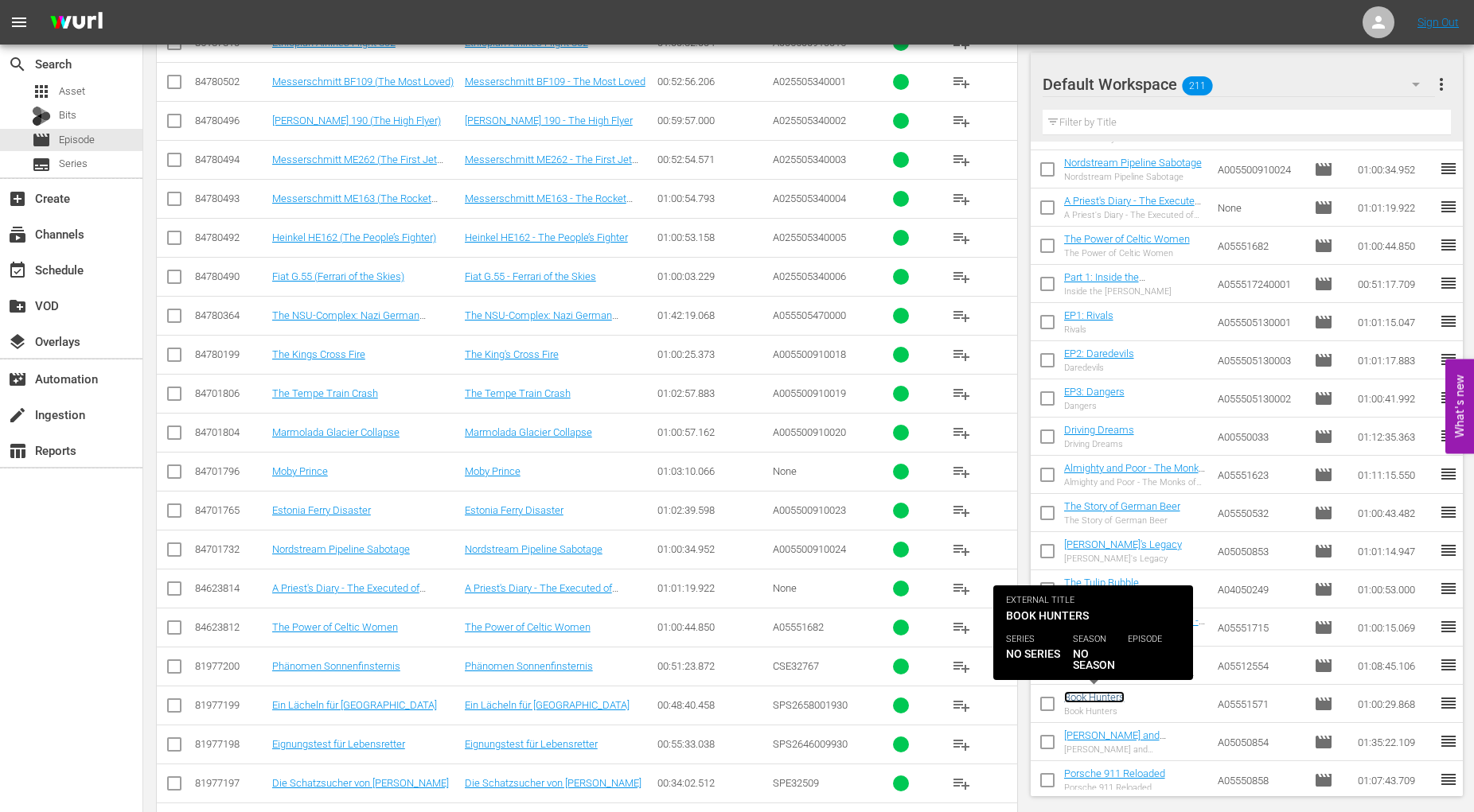
click at [1099, 694] on link "Book Hunters" at bounding box center [1094, 697] width 61 height 12
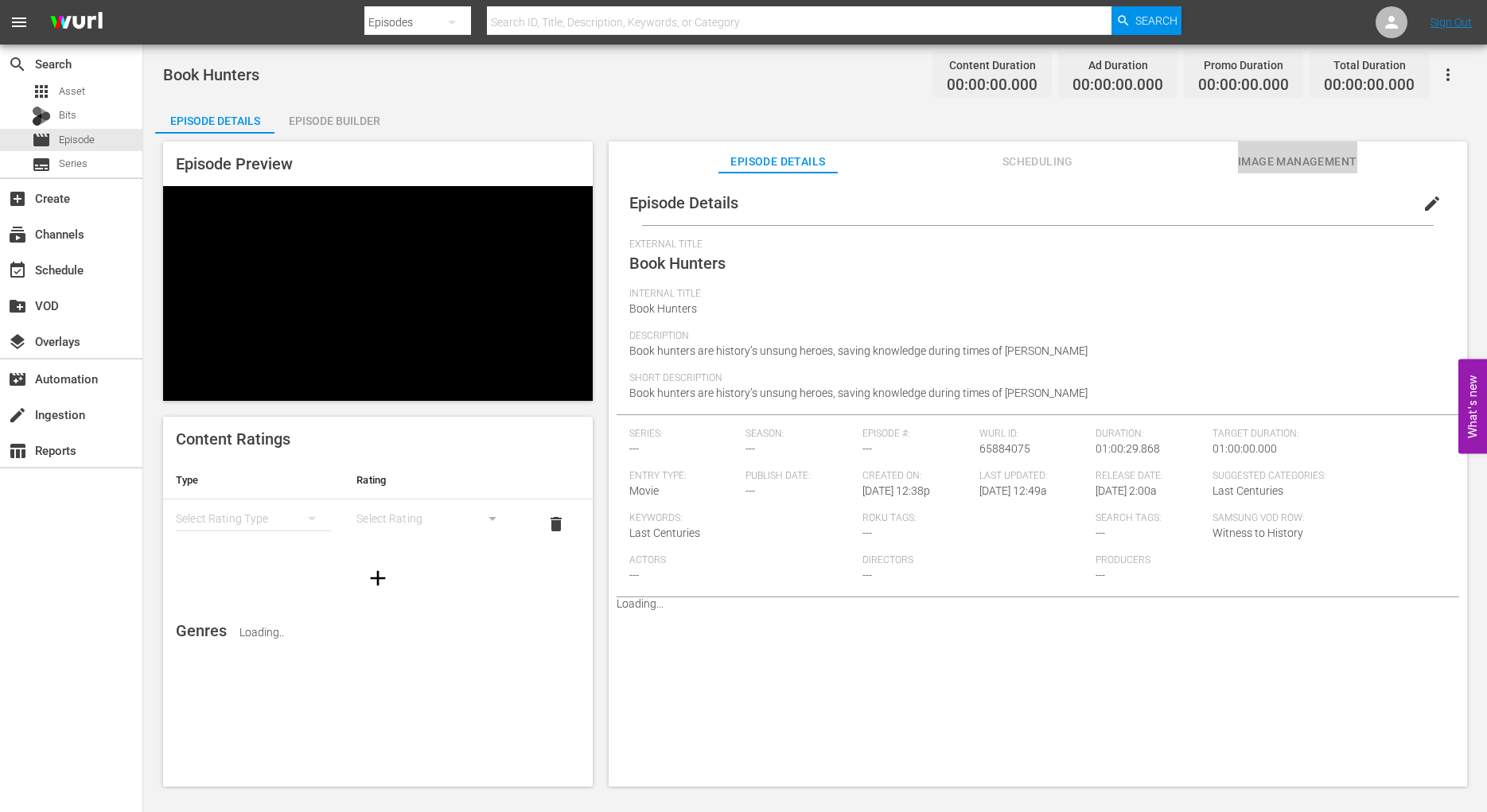
click at [1306, 159] on span "Image Management" at bounding box center [1298, 161] width 119 height 20
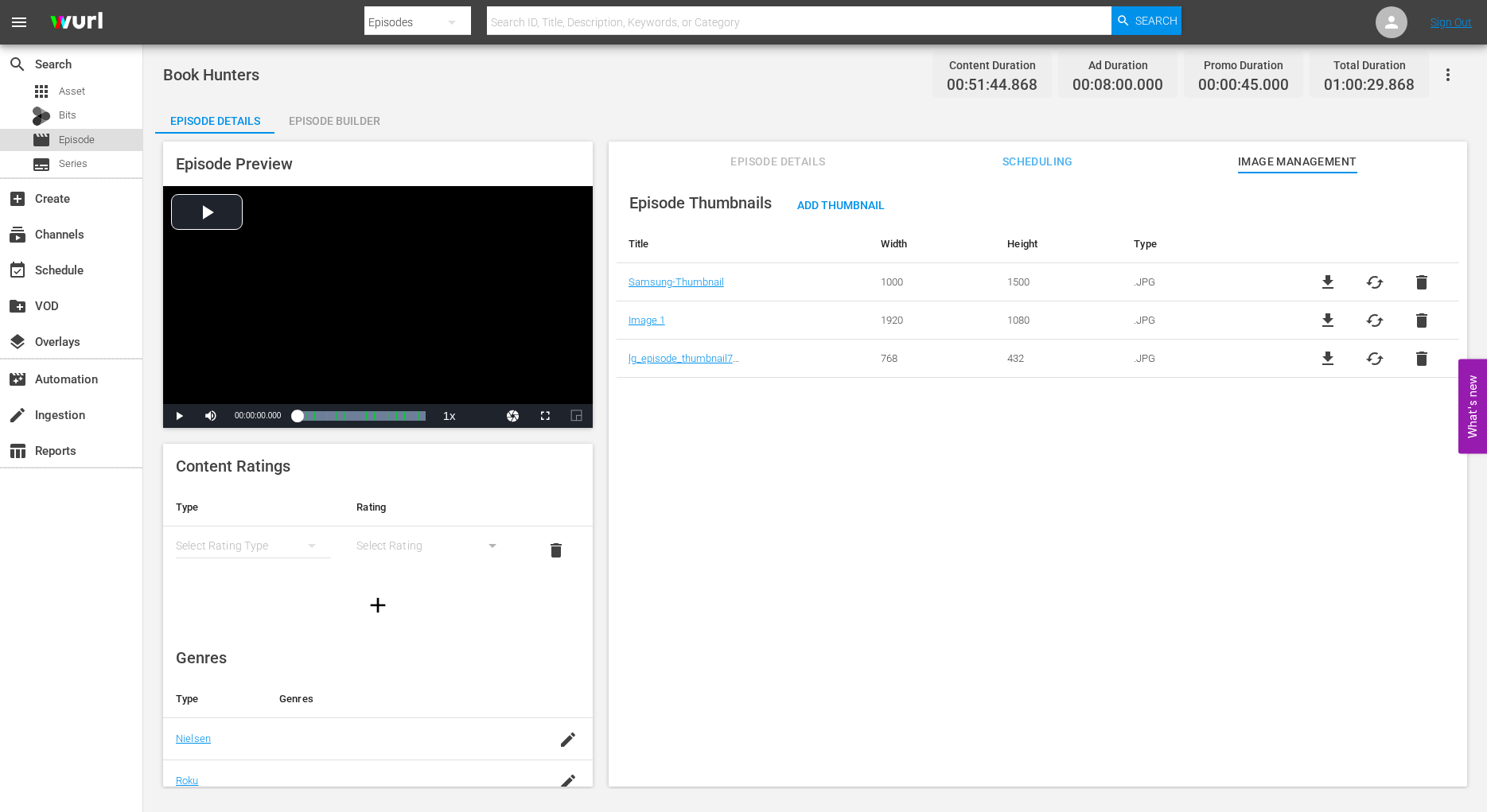
click at [91, 139] on span "Episode" at bounding box center [76, 140] width 36 height 16
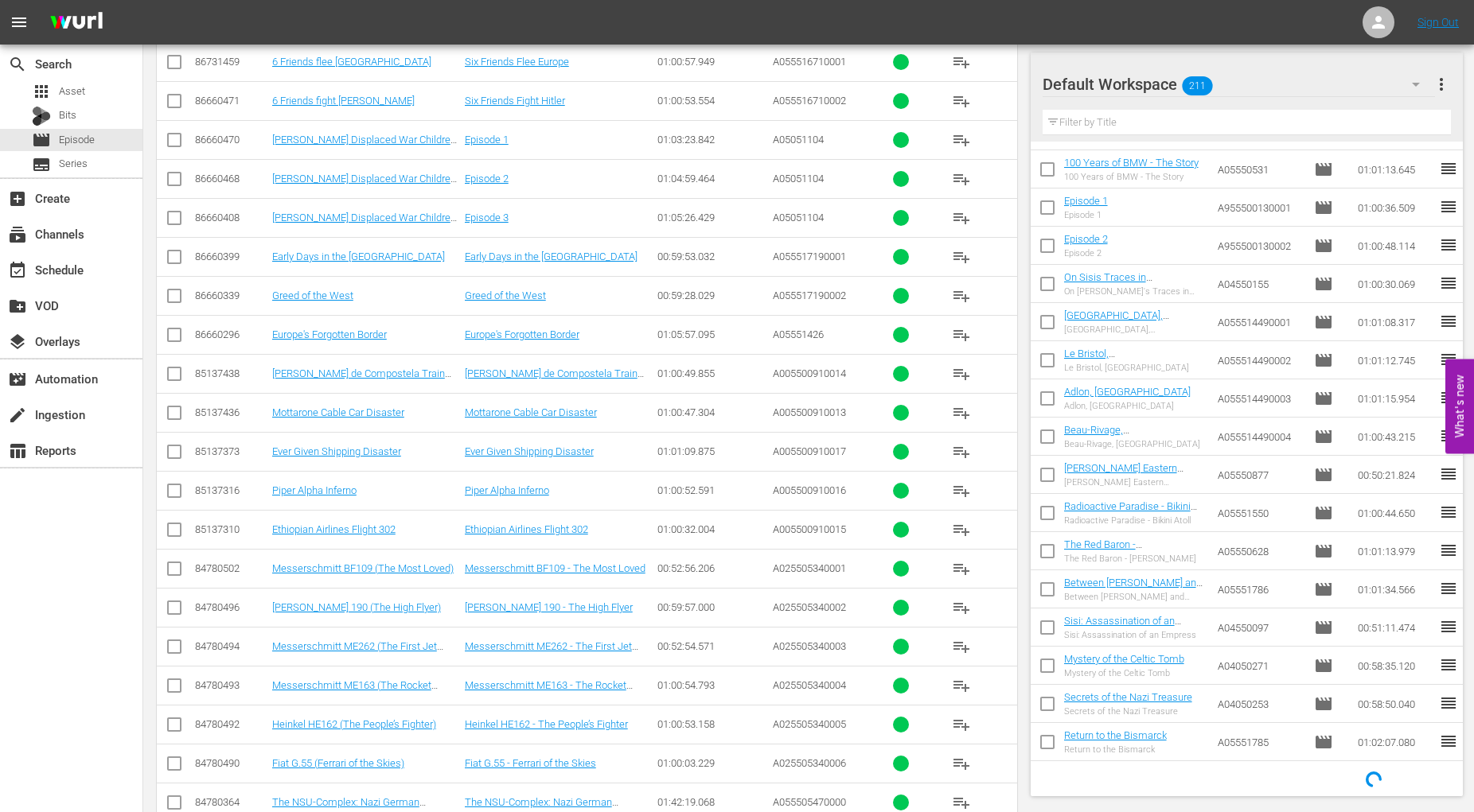
scroll to position [1720, 0]
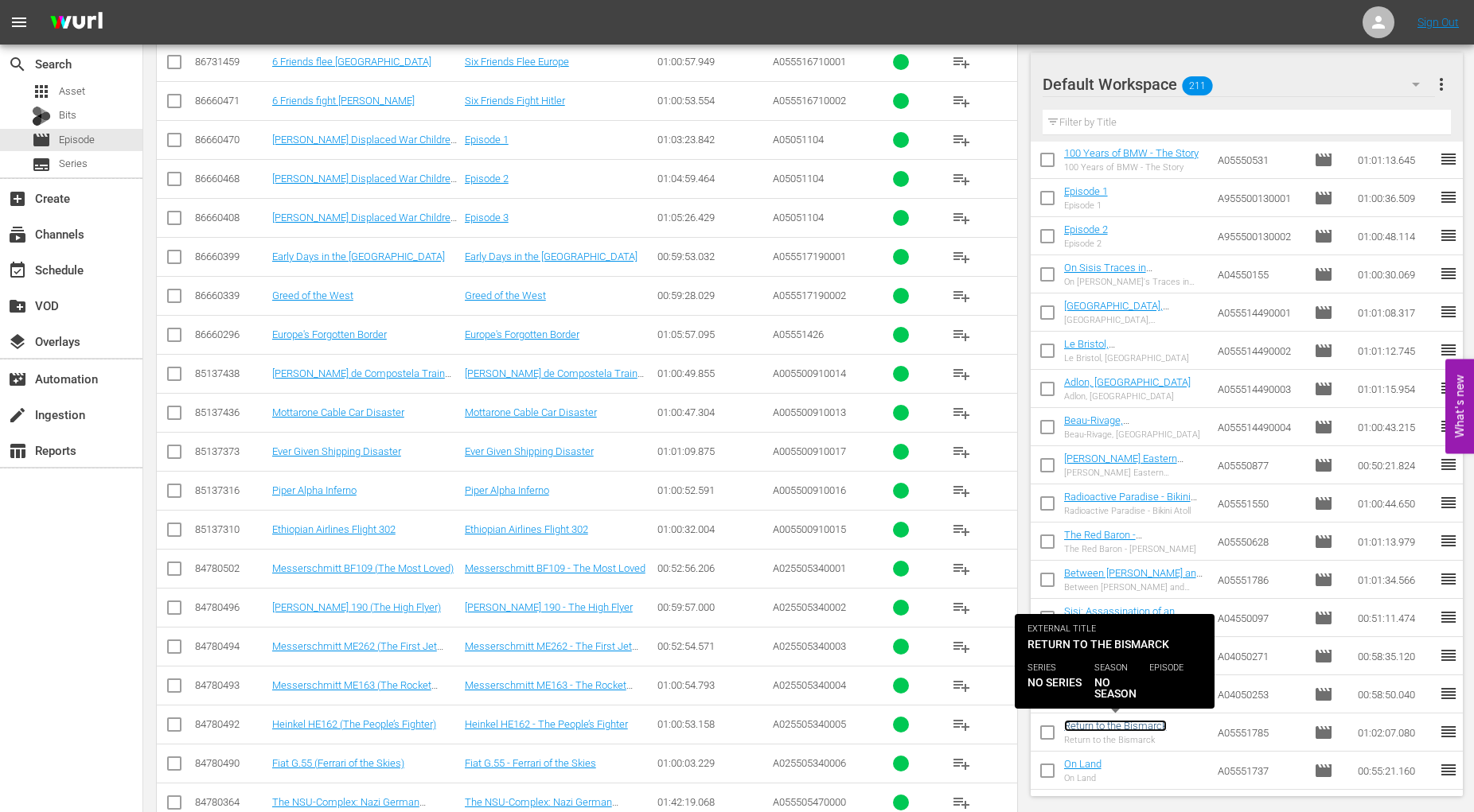
click at [1096, 724] on link "Return to the Bismarck" at bounding box center [1115, 726] width 103 height 12
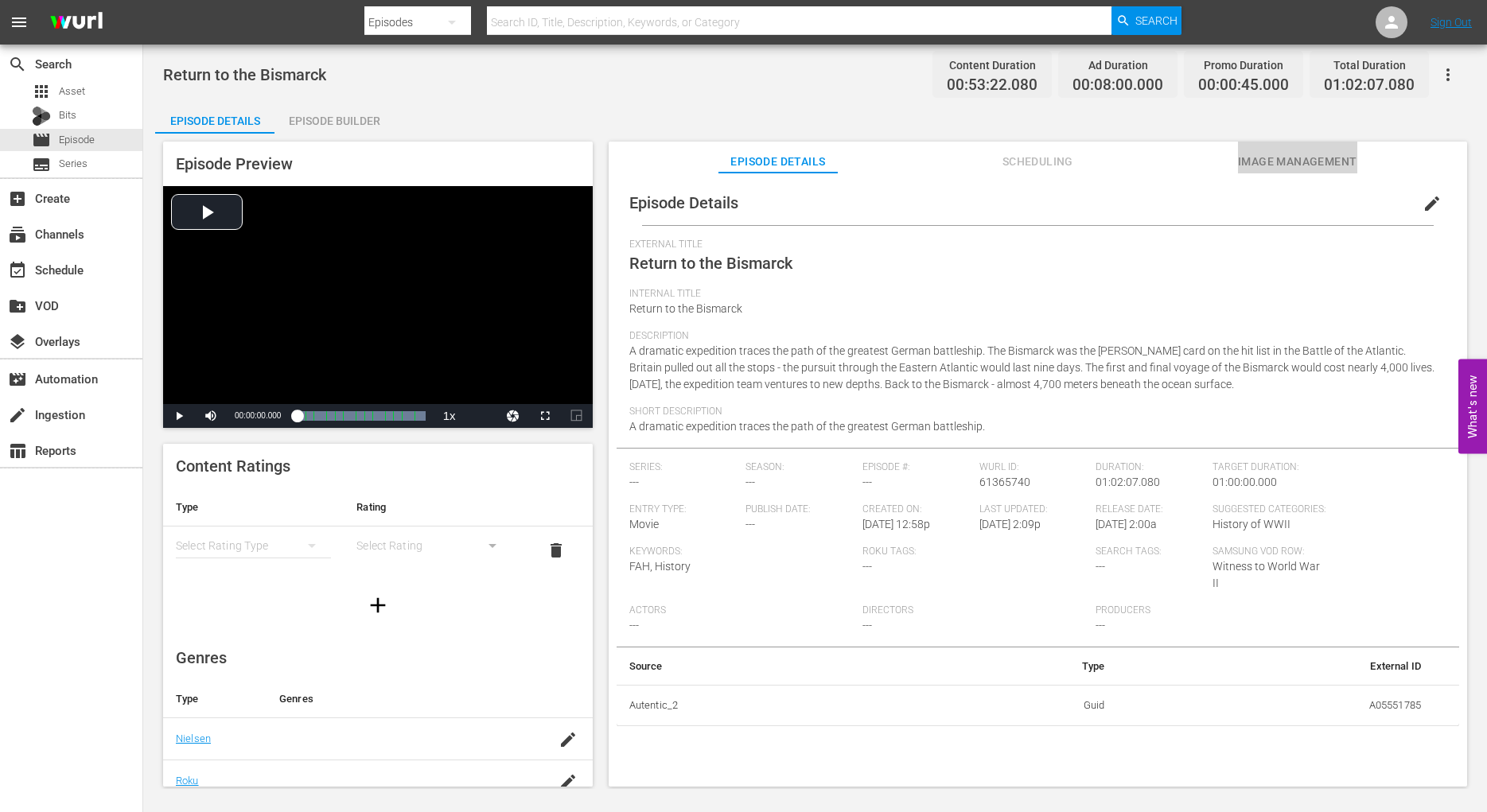
click at [1305, 158] on span "Image Management" at bounding box center [1298, 161] width 119 height 20
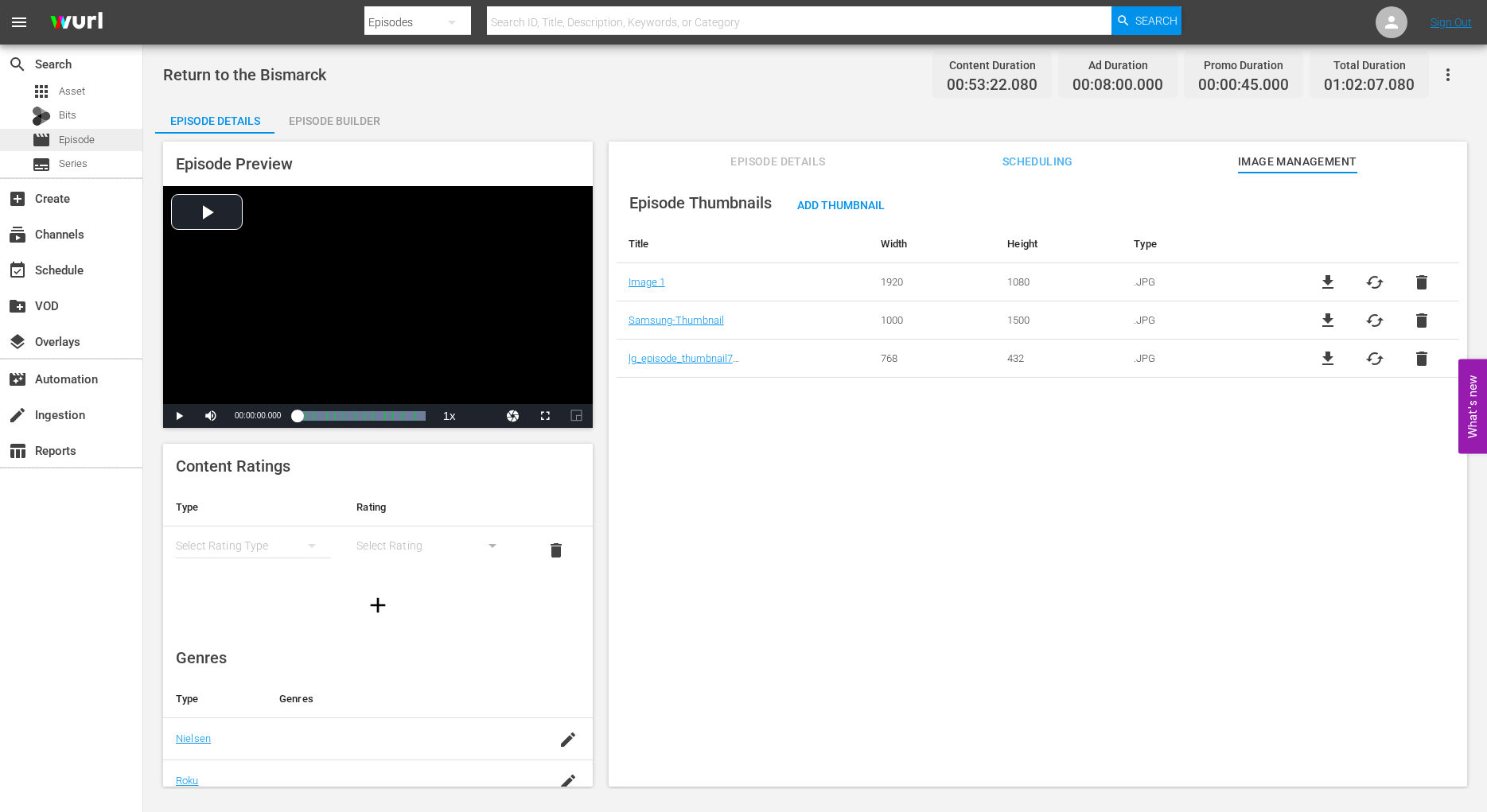
click at [71, 142] on span "Episode" at bounding box center [76, 140] width 36 height 16
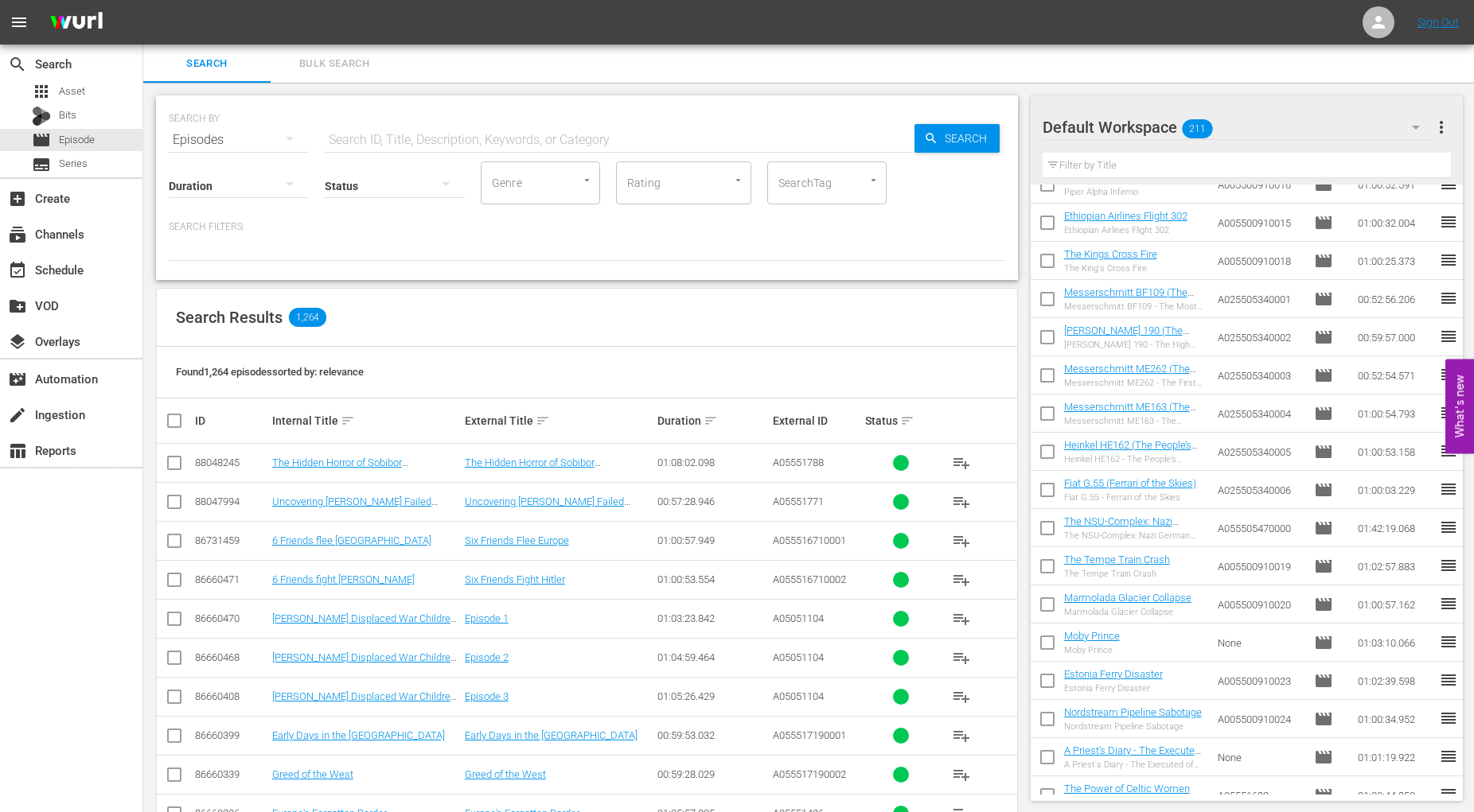
scroll to position [450, 0]
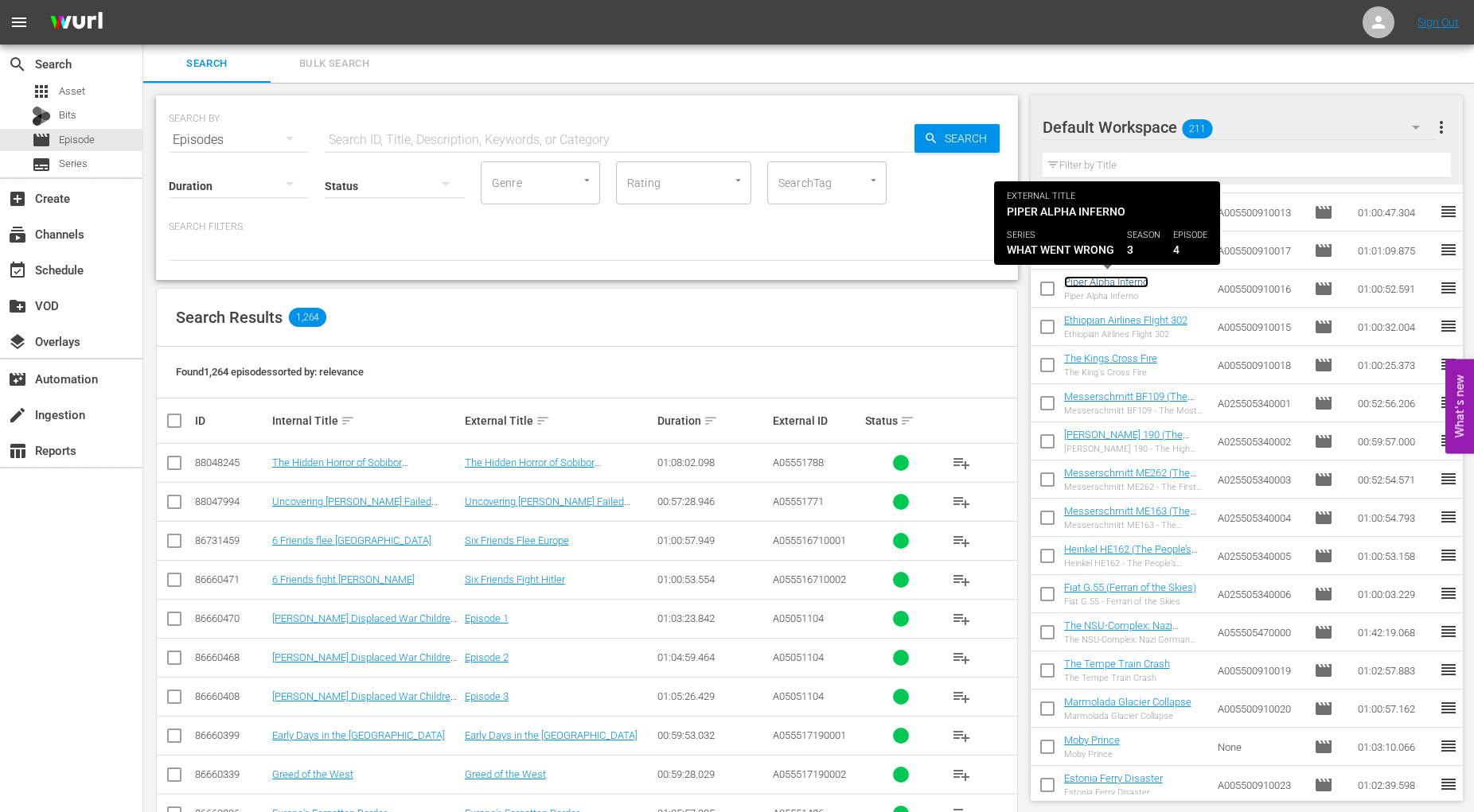
click at [1100, 282] on link "Piper Alpha Inferno" at bounding box center [1106, 282] width 84 height 12
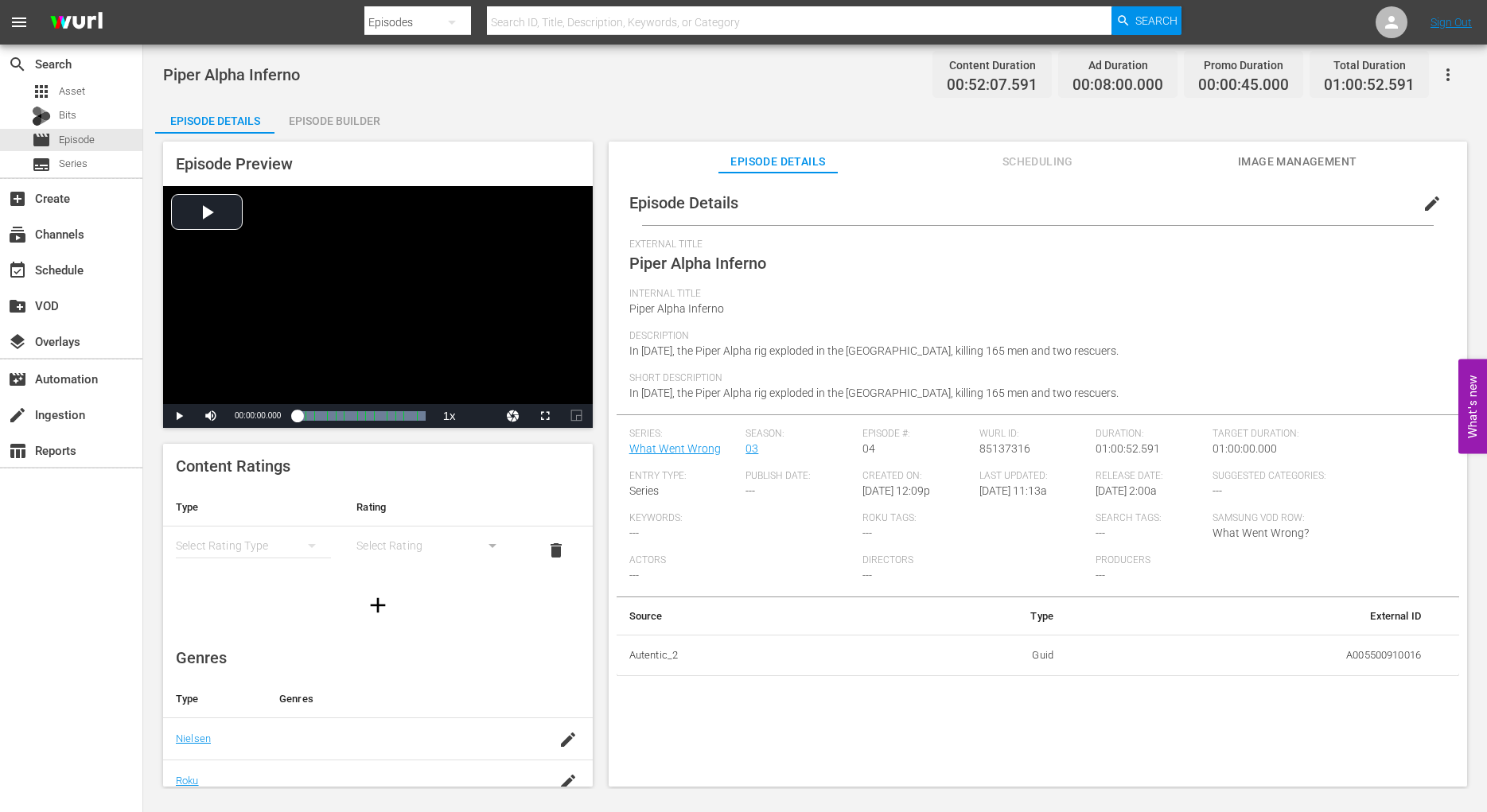
click at [1305, 166] on span "Image Management" at bounding box center [1298, 161] width 119 height 20
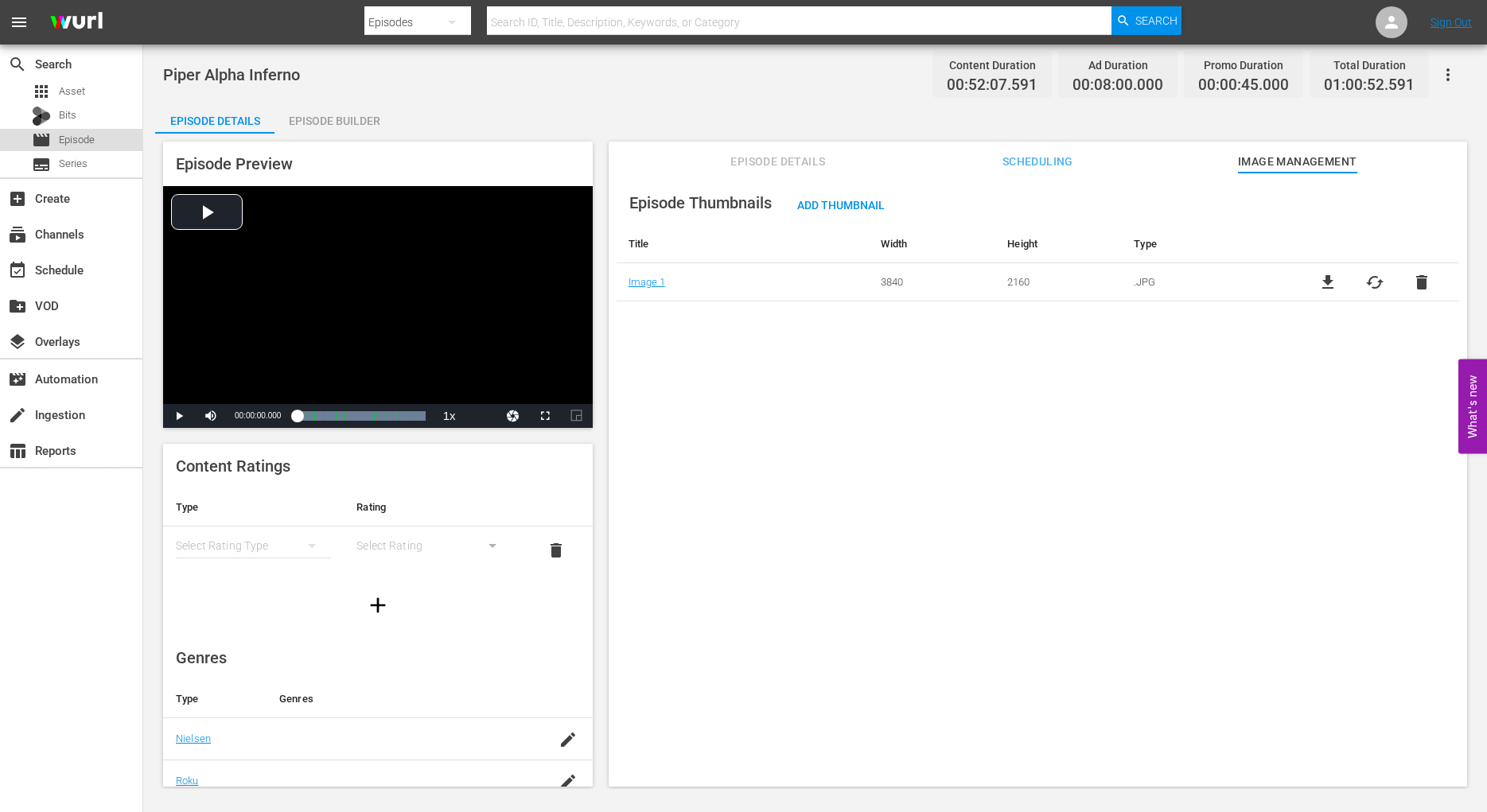
click at [79, 135] on span "Episode" at bounding box center [76, 140] width 36 height 16
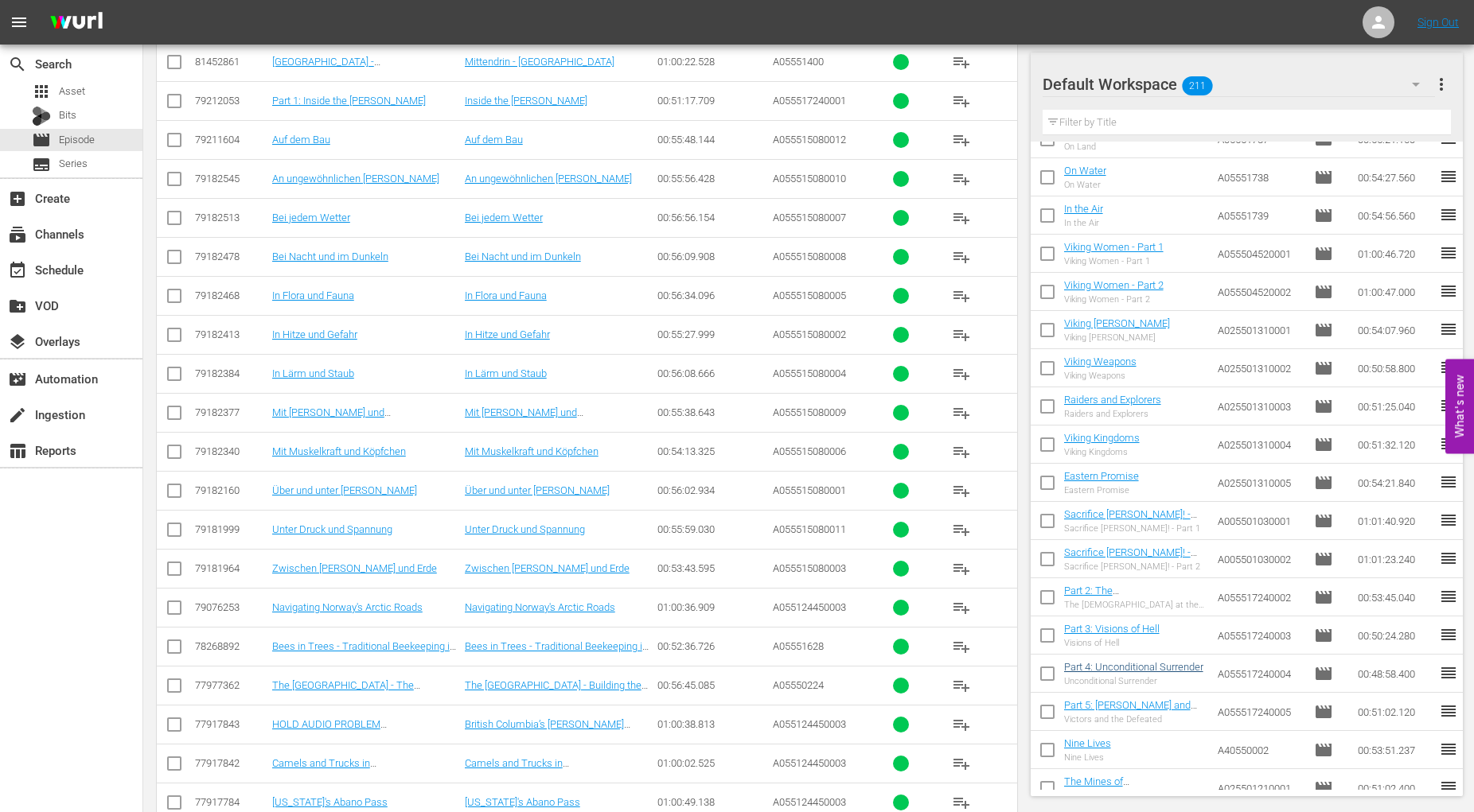
scroll to position [3596, 0]
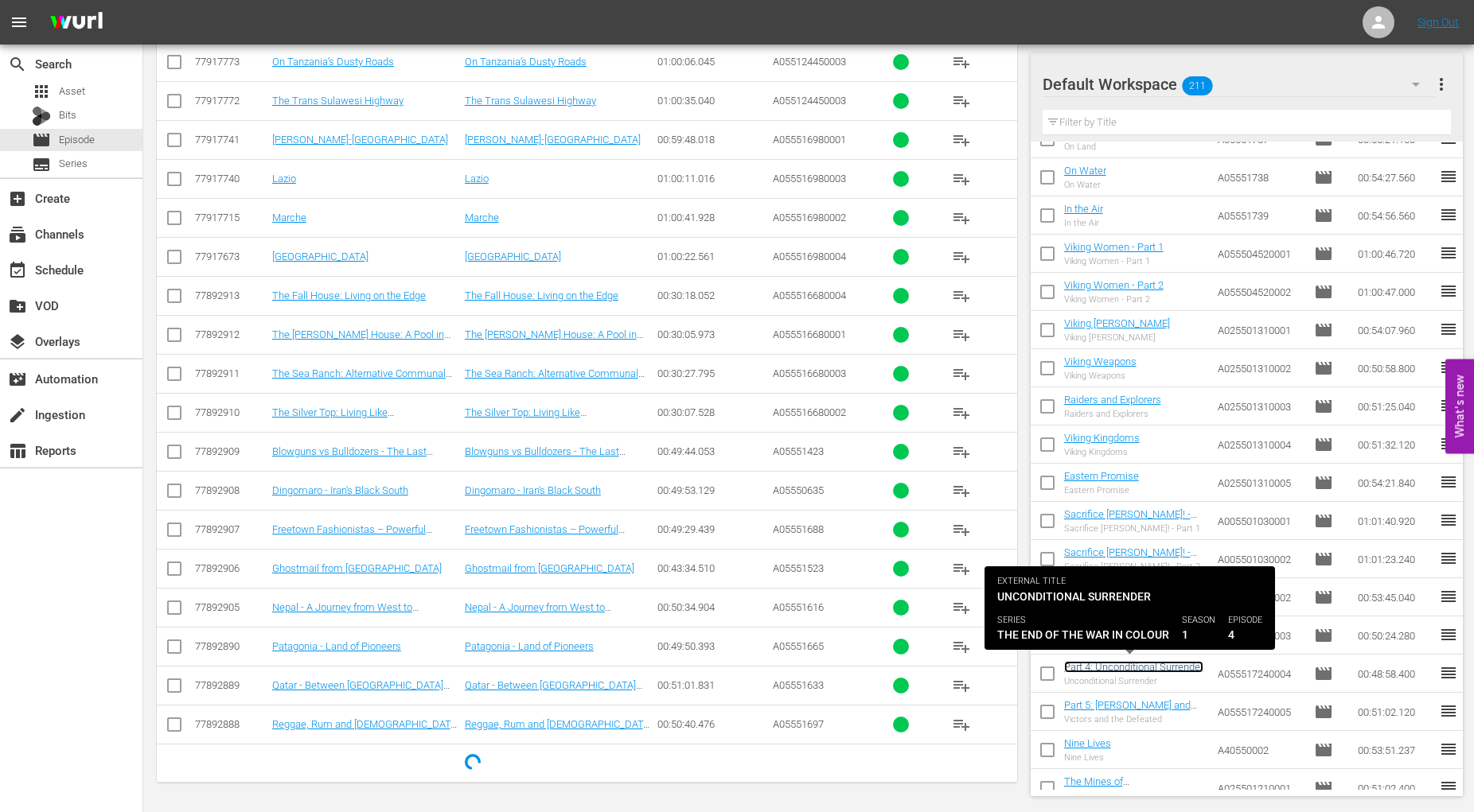
click at [1111, 664] on link "Part 4: Unconditional Surrender" at bounding box center [1134, 667] width 140 height 12
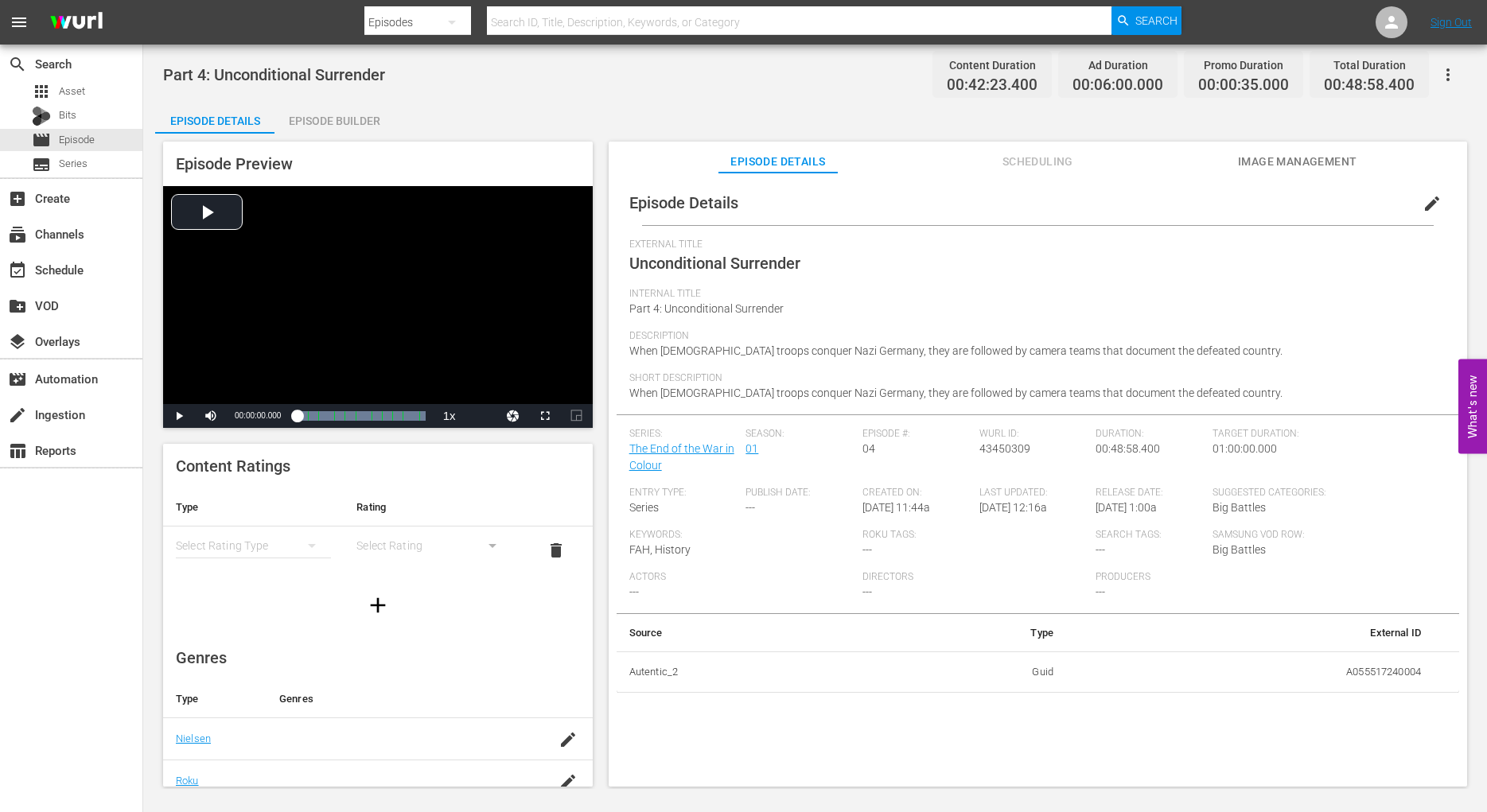
click at [1307, 158] on span "Image Management" at bounding box center [1298, 161] width 119 height 20
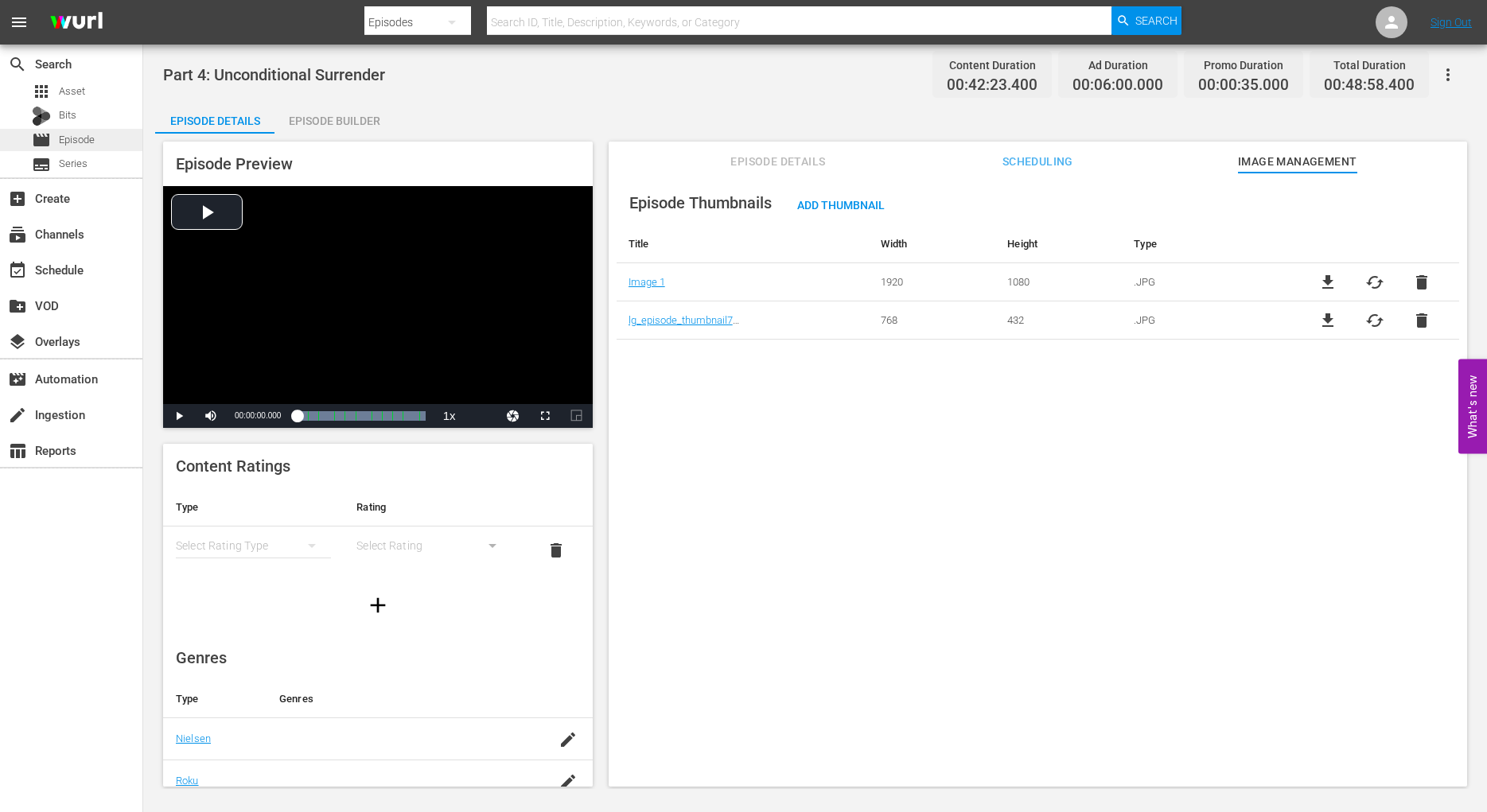
click at [79, 140] on span "Episode" at bounding box center [76, 140] width 36 height 16
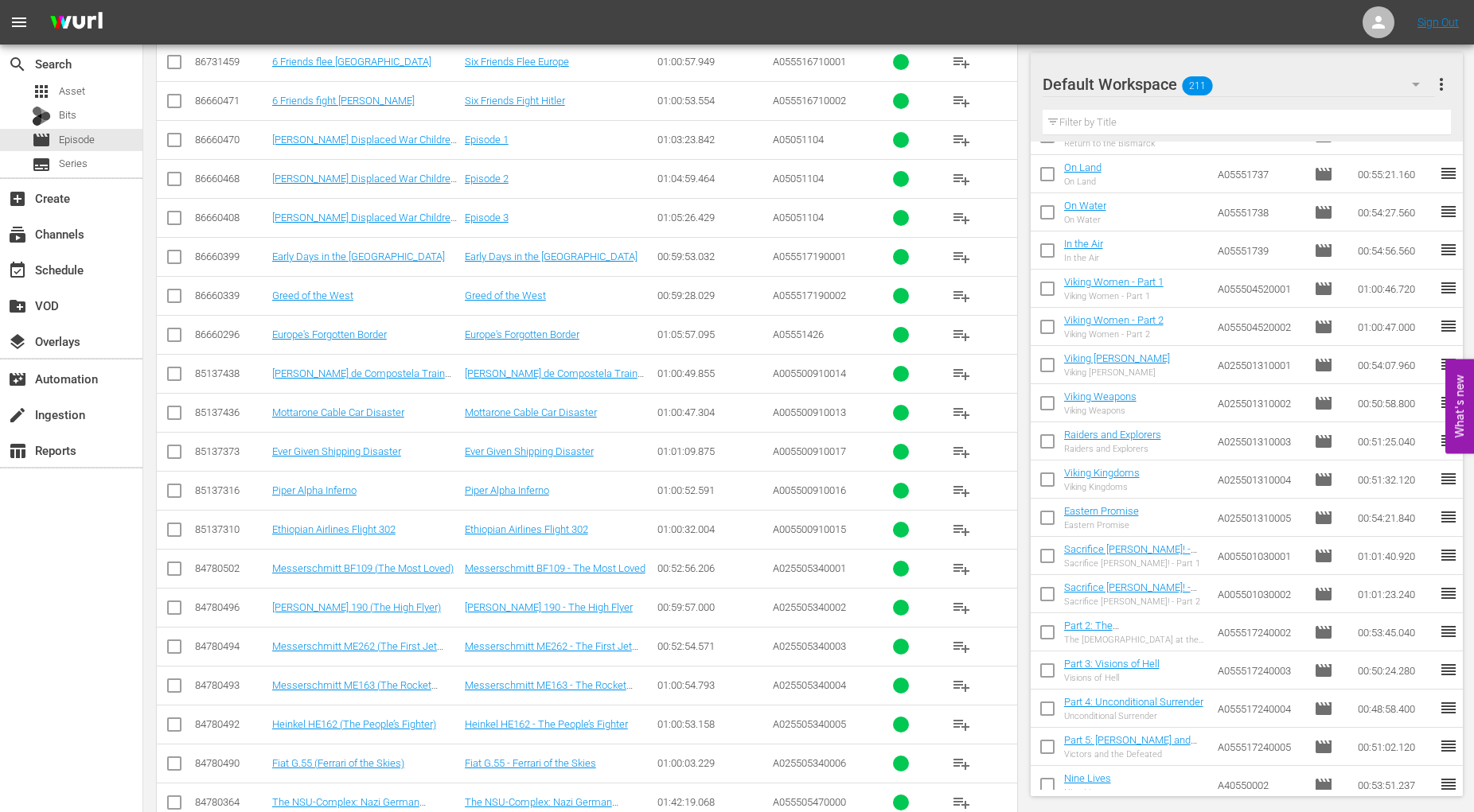
scroll to position [2287, 0]
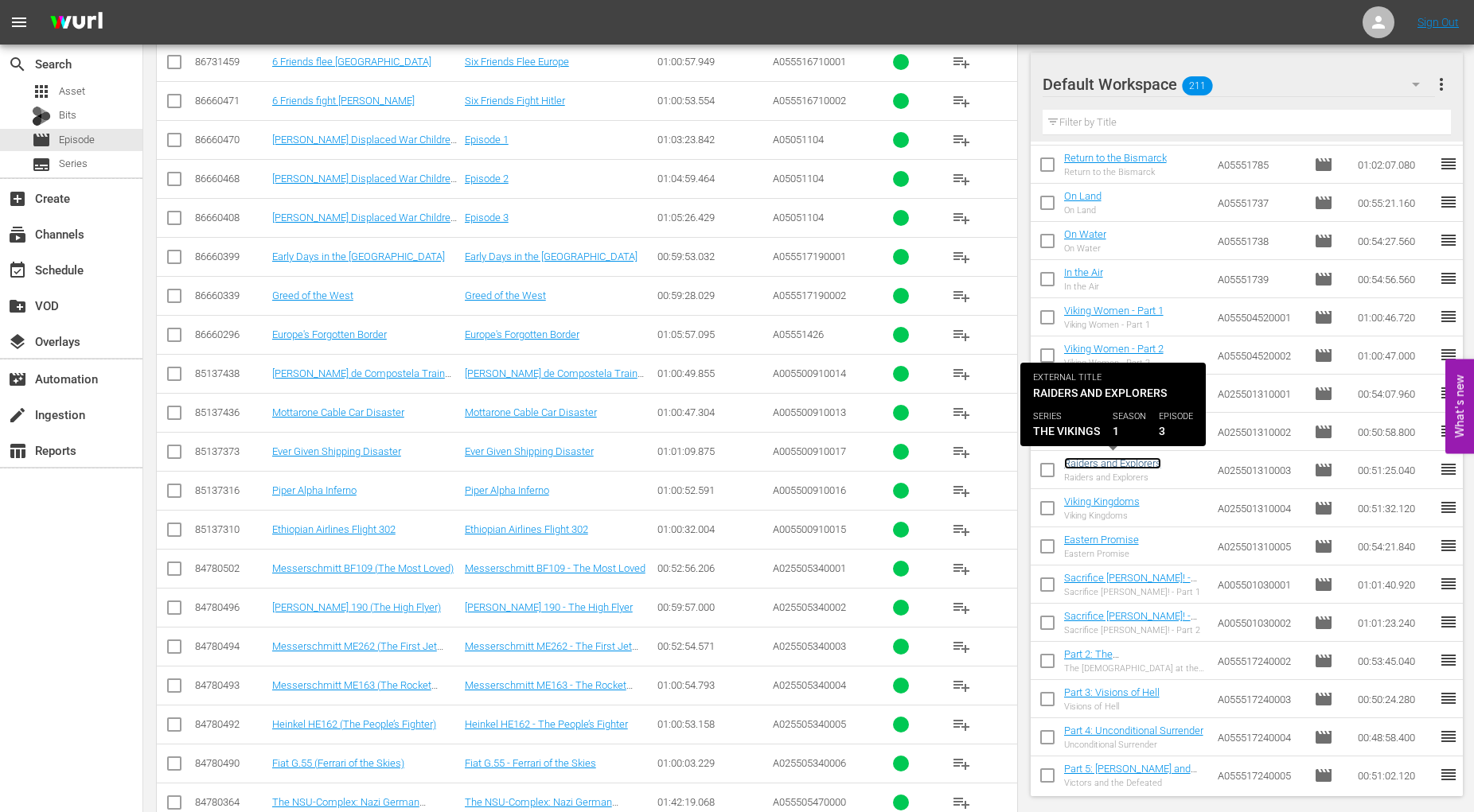
click at [1112, 464] on link "Raiders and Explorers" at bounding box center [1113, 464] width 97 height 12
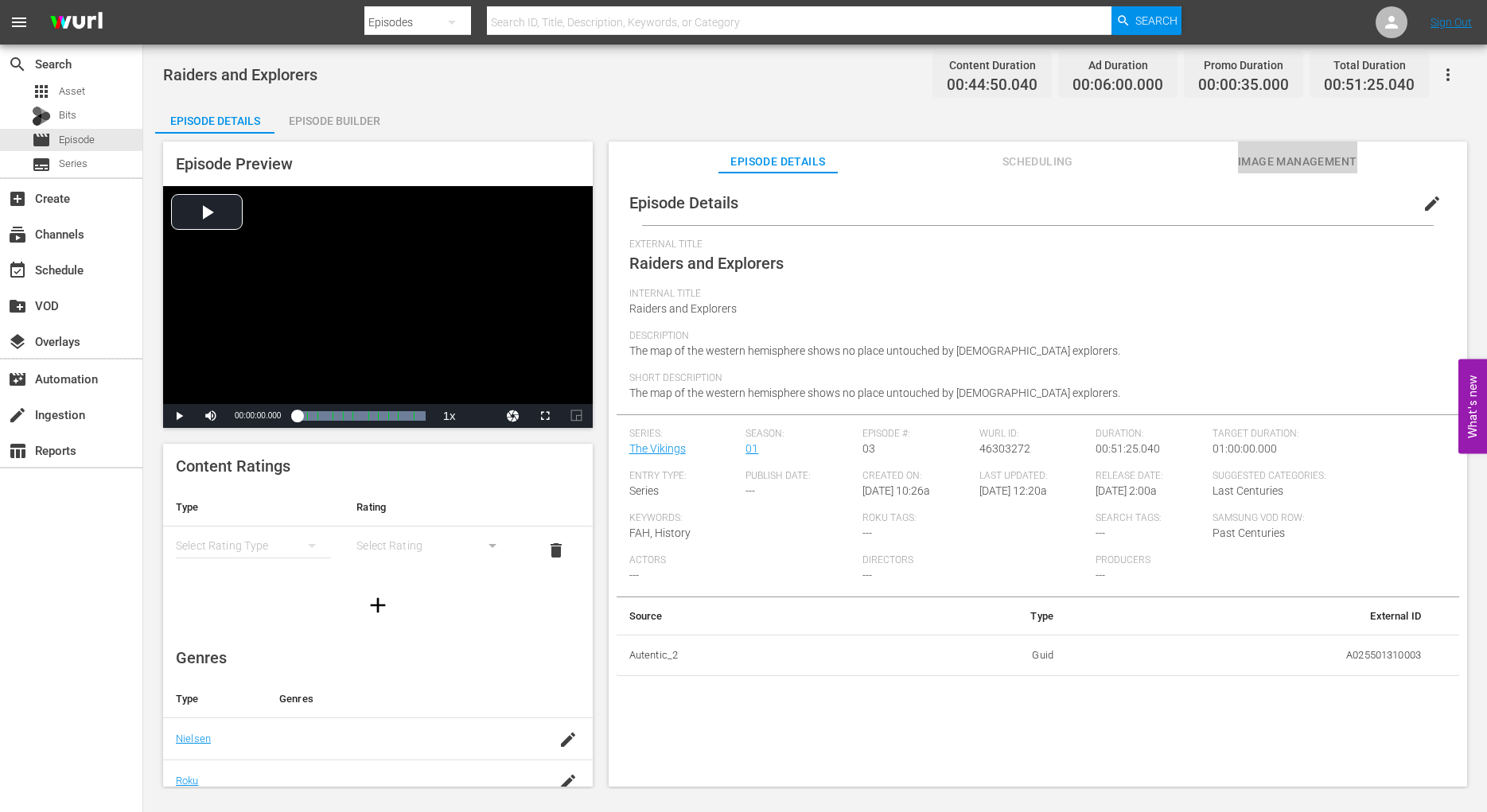
click at [1317, 157] on span "Image Management" at bounding box center [1298, 161] width 119 height 20
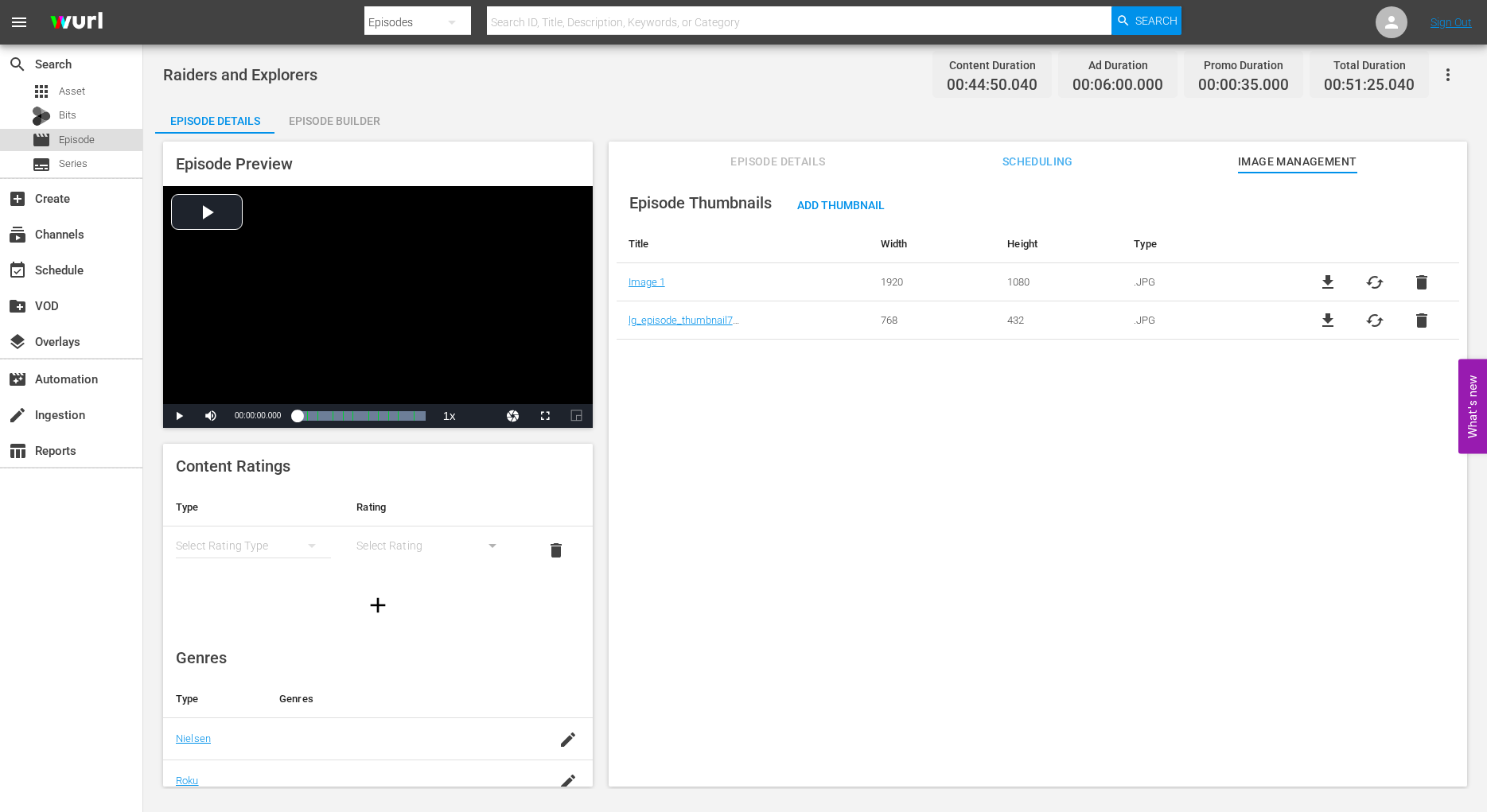
click at [90, 138] on span "Episode" at bounding box center [76, 140] width 36 height 16
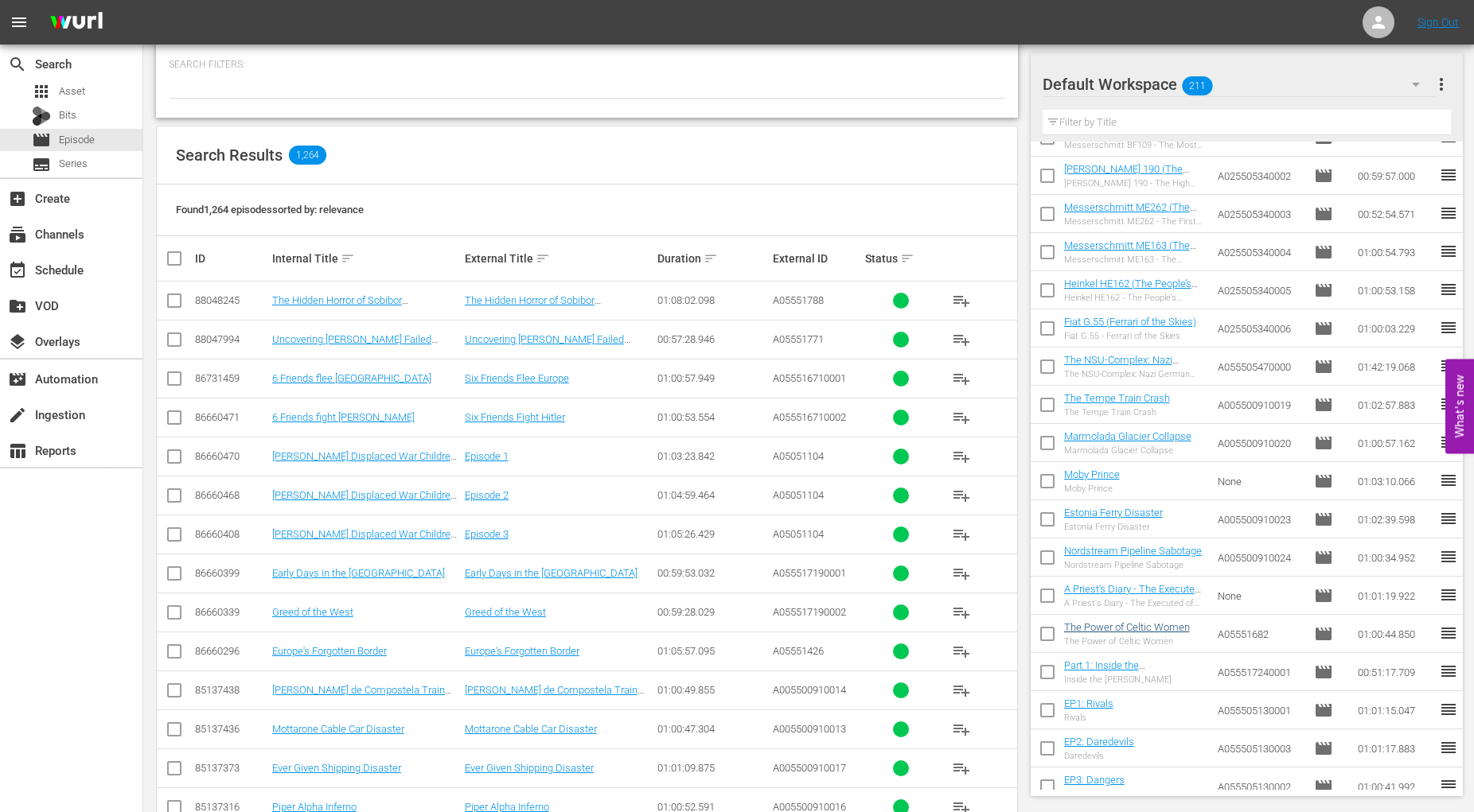
scroll to position [737, 0]
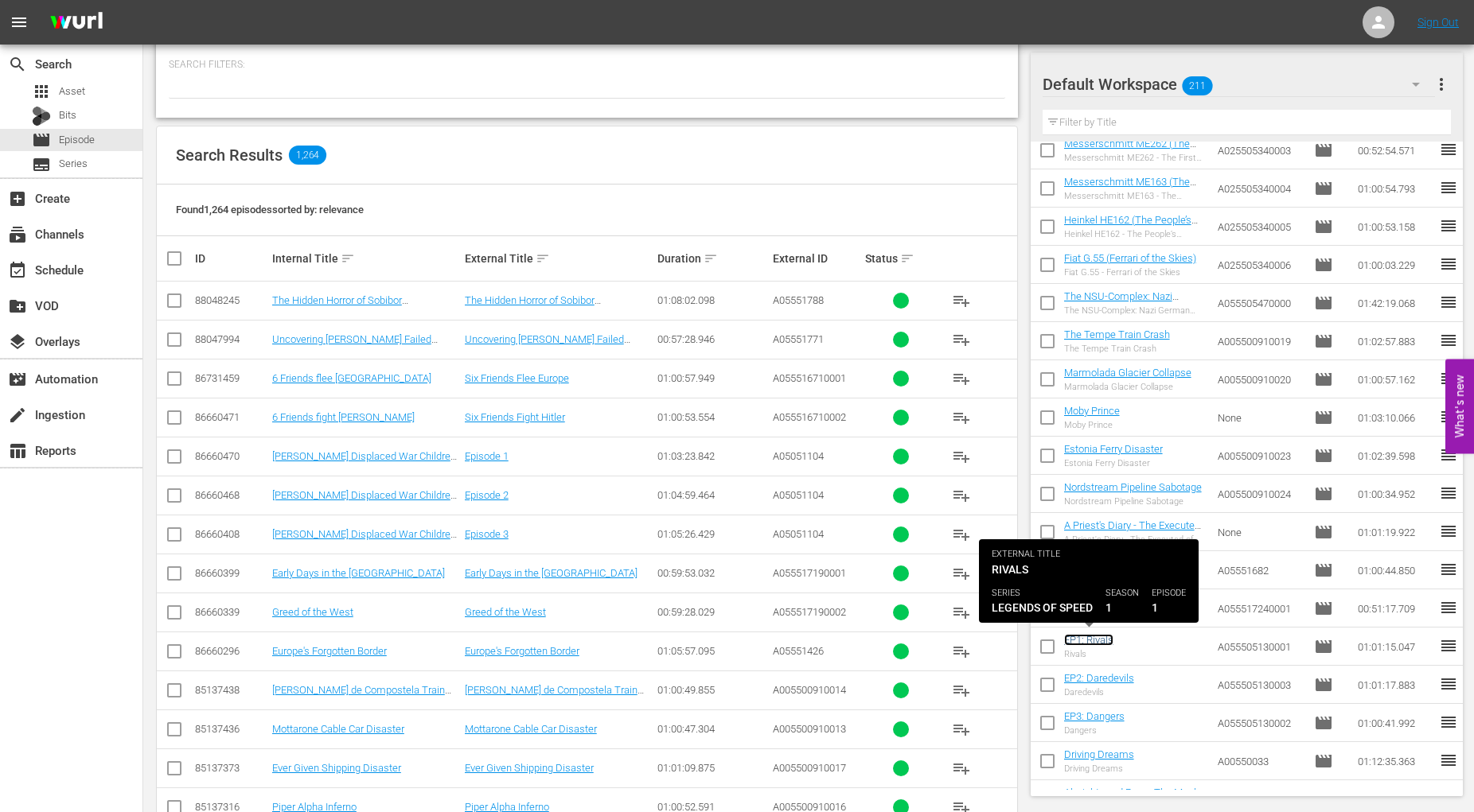
click at [1092, 641] on link "EP1: Rivals" at bounding box center [1089, 640] width 49 height 12
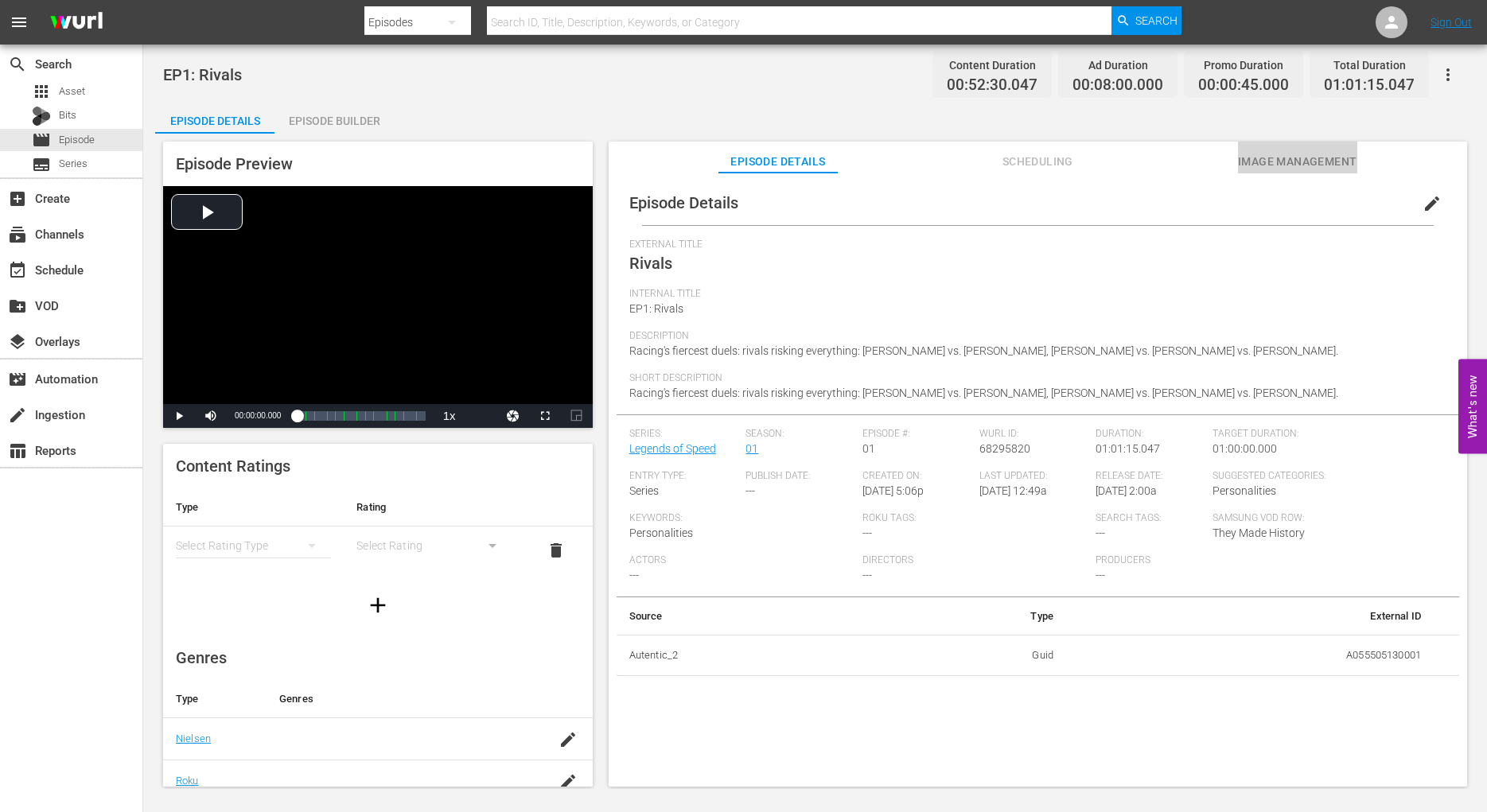
click at [1291, 162] on span "Image Management" at bounding box center [1298, 161] width 119 height 20
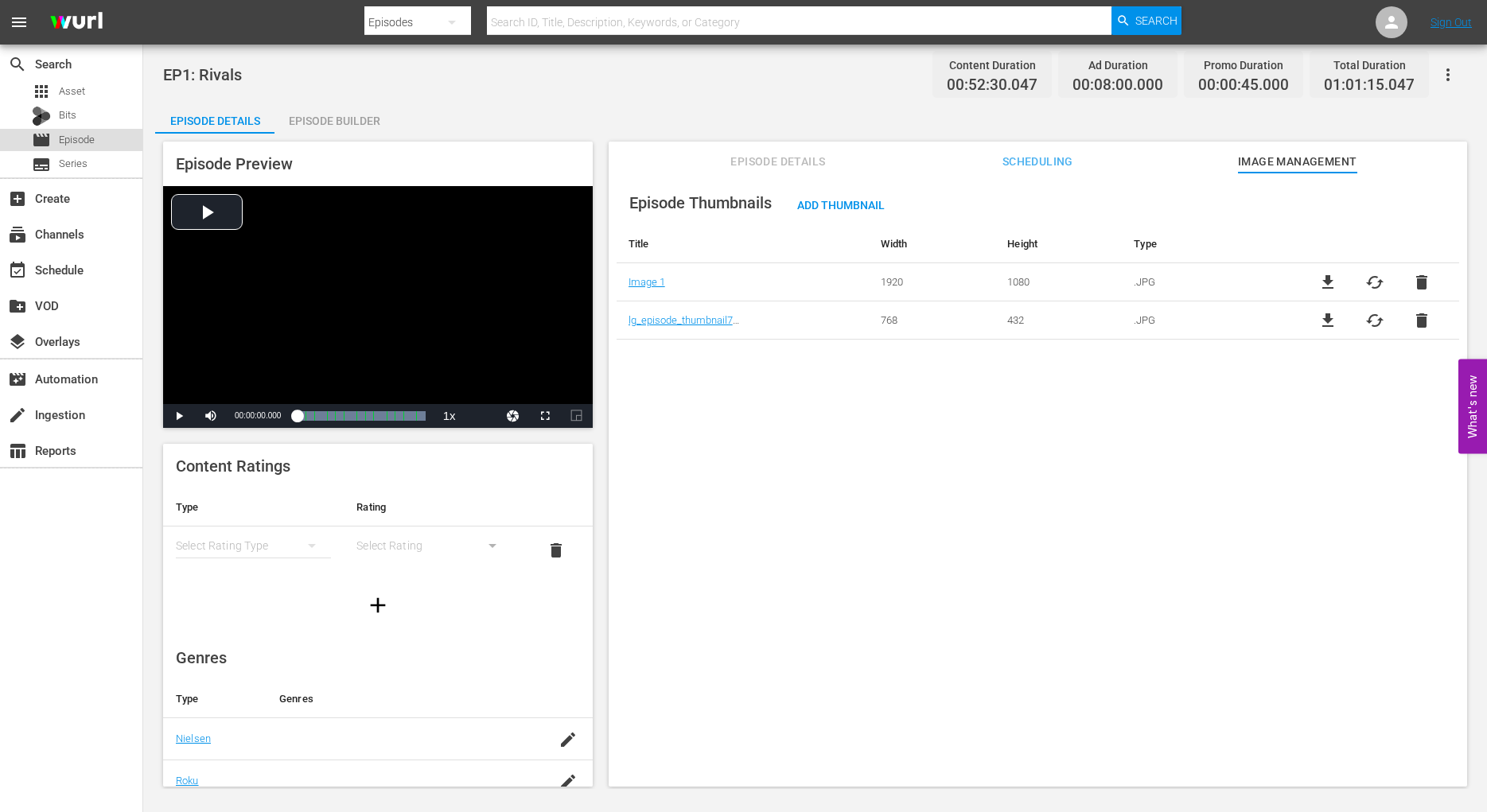
click at [103, 146] on div "movie Episode" at bounding box center [71, 139] width 142 height 22
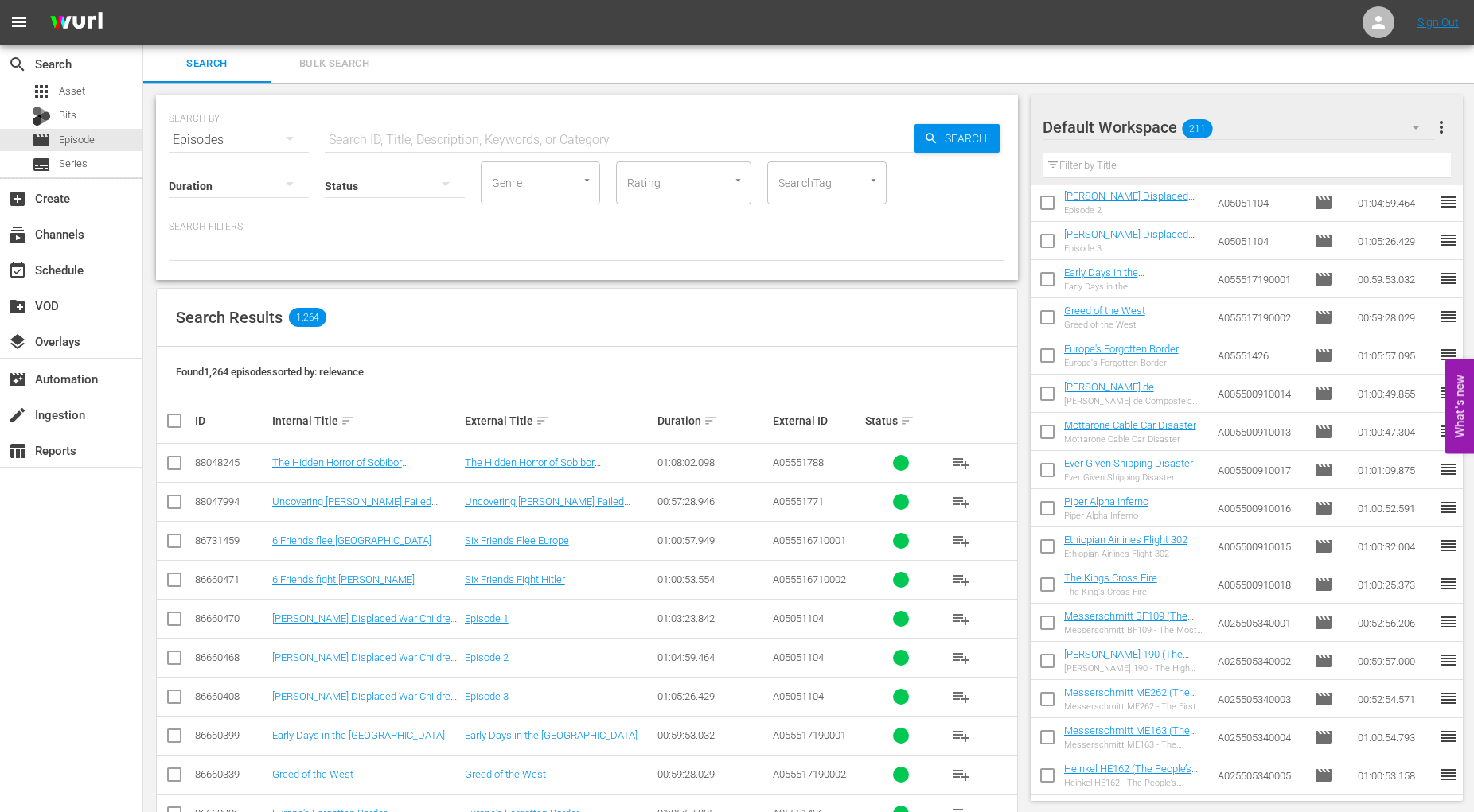
scroll to position [244, 0]
